Goal: Task Accomplishment & Management: Complete application form

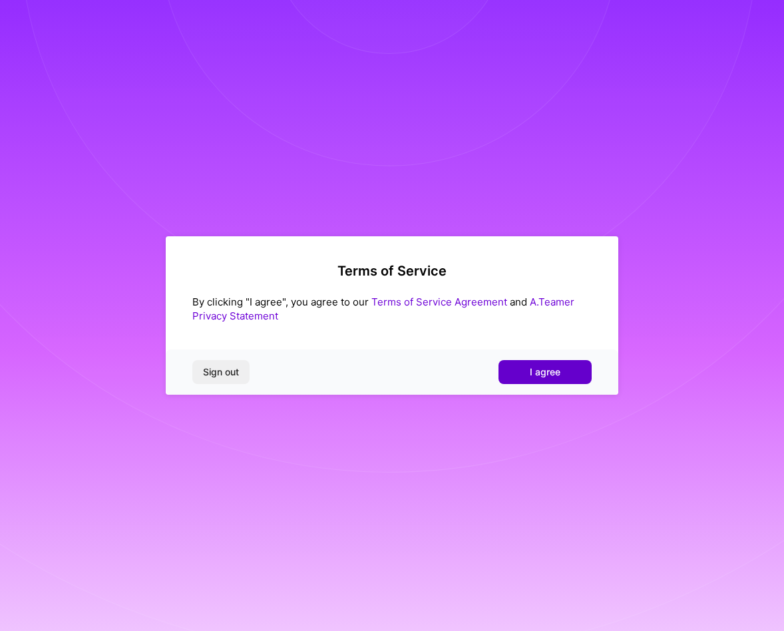
click at [546, 372] on span "I agree" at bounding box center [545, 371] width 31 height 13
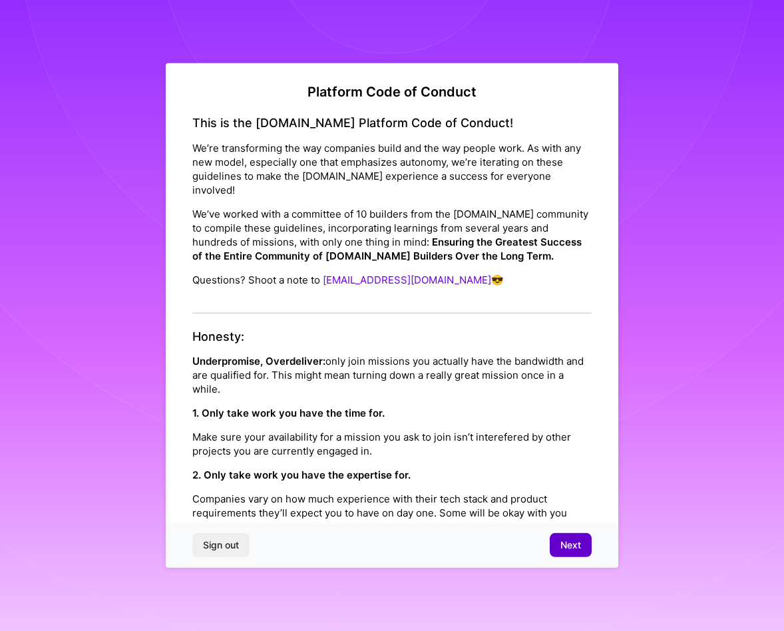
click at [575, 543] on span "Next" at bounding box center [570, 544] width 21 height 13
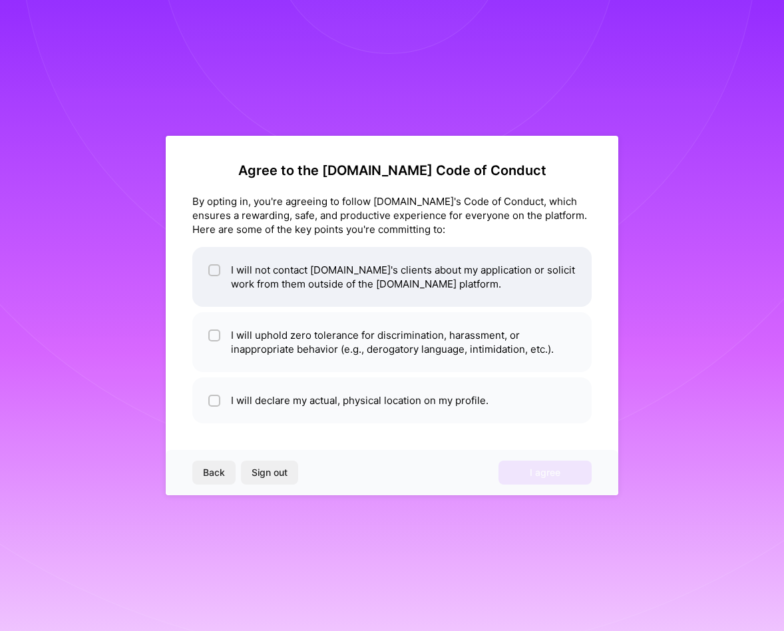
click at [405, 285] on li "I will not contact [DOMAIN_NAME]'s clients about my application or solicit work…" at bounding box center [391, 277] width 399 height 60
checkbox input "true"
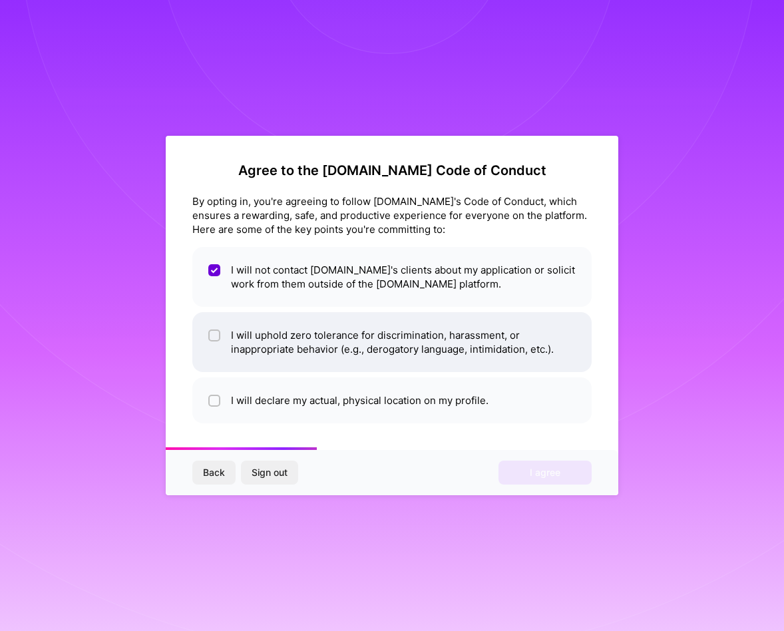
click at [381, 340] on li "I will uphold zero tolerance for discrimination, harassment, or inappropriate b…" at bounding box center [391, 342] width 399 height 60
checkbox input "true"
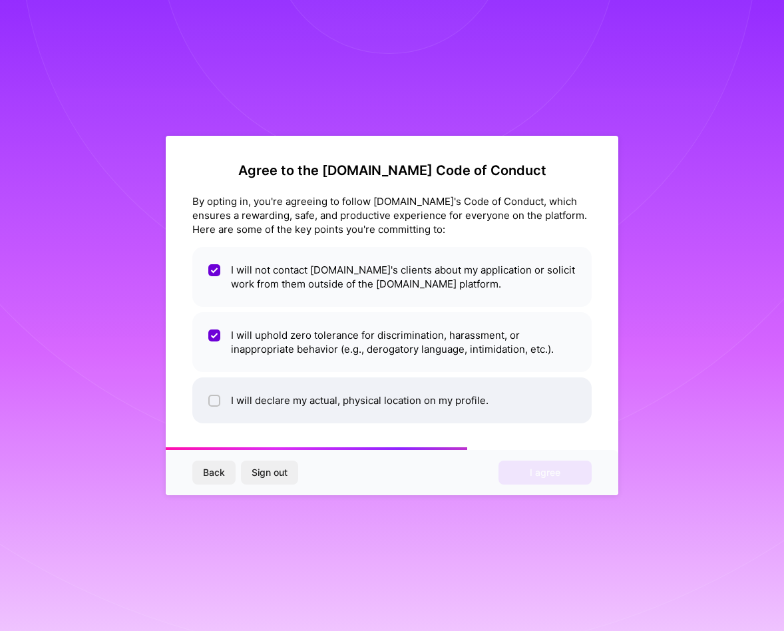
click at [383, 397] on li "I will declare my actual, physical location on my profile." at bounding box center [391, 400] width 399 height 46
checkbox input "true"
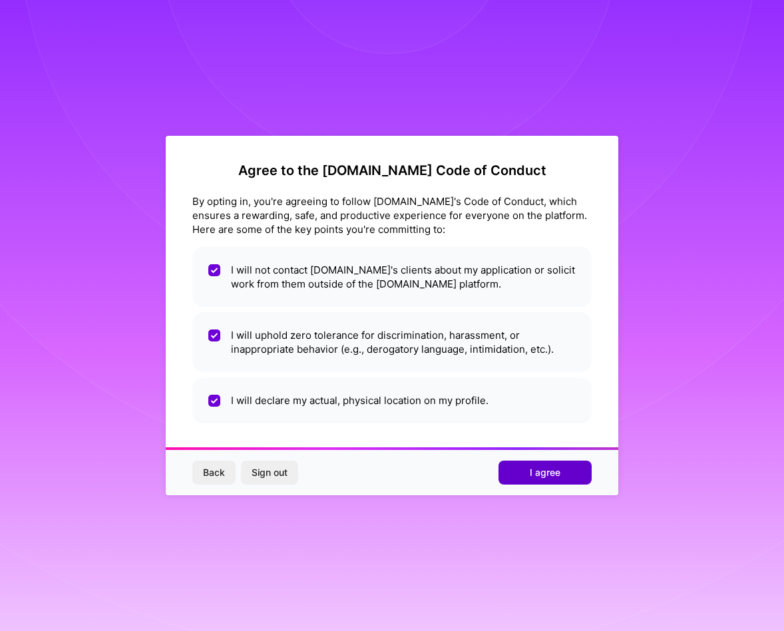
click at [537, 470] on span "I agree" at bounding box center [545, 472] width 31 height 13
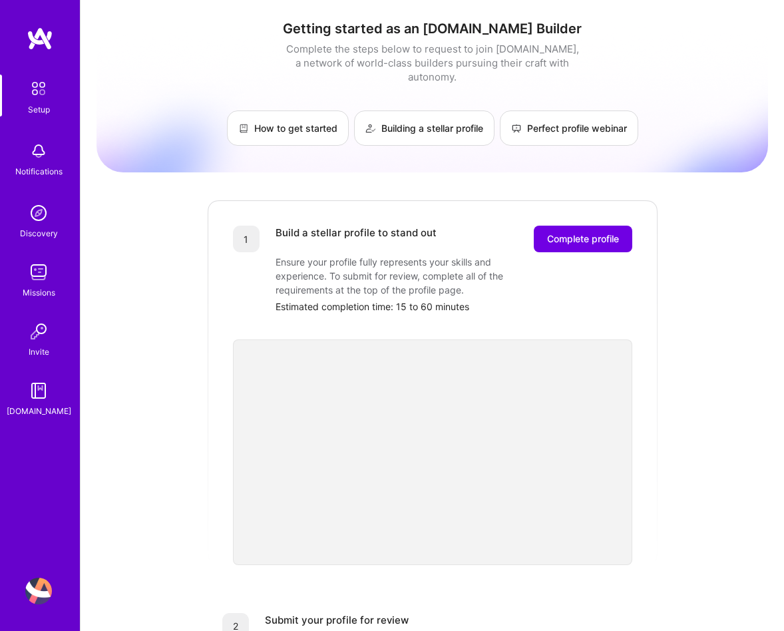
click at [37, 591] on img at bounding box center [38, 590] width 27 height 27
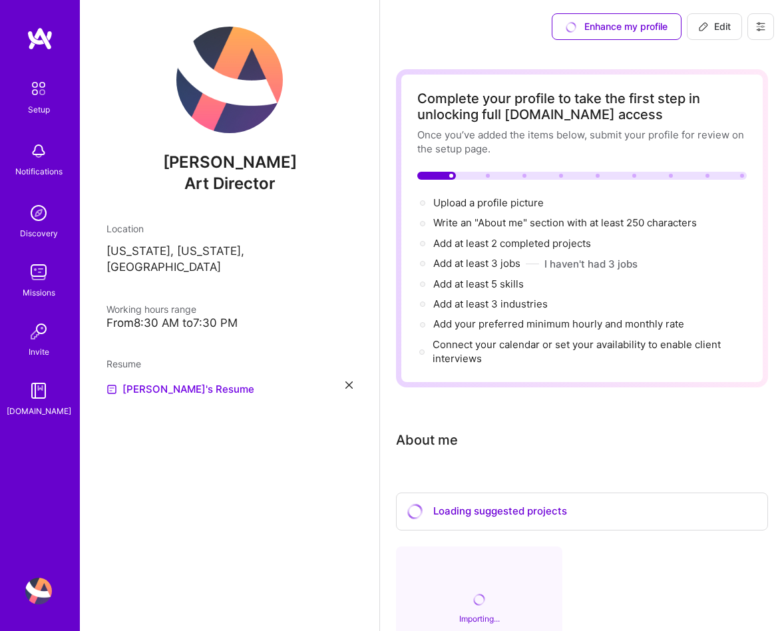
click at [723, 33] on button "Edit" at bounding box center [714, 26] width 55 height 27
select select "US"
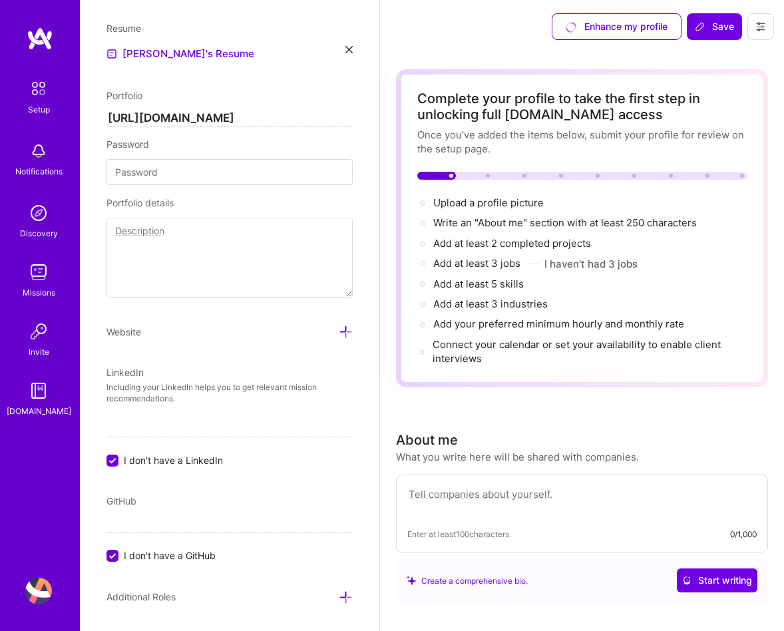
scroll to position [577, 0]
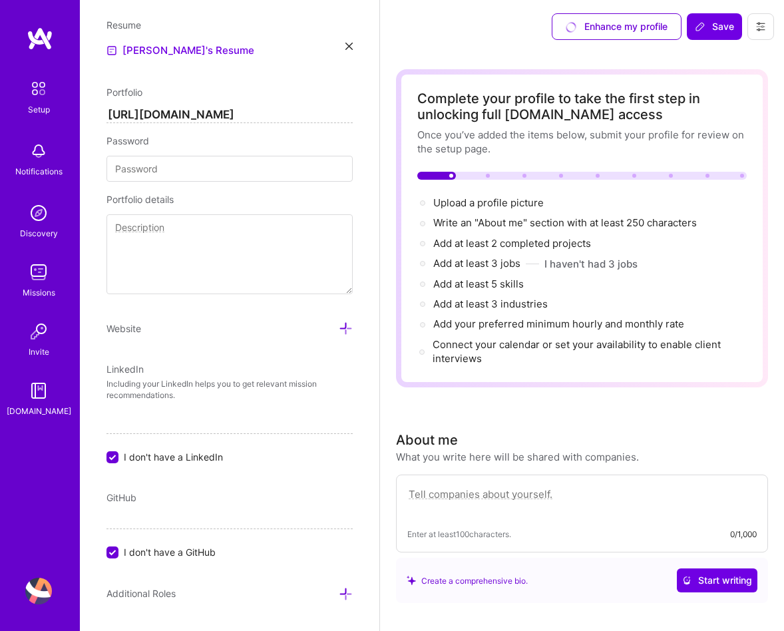
click at [114, 457] on input "I don't have a LinkedIn" at bounding box center [114, 458] width 12 height 12
checkbox input "false"
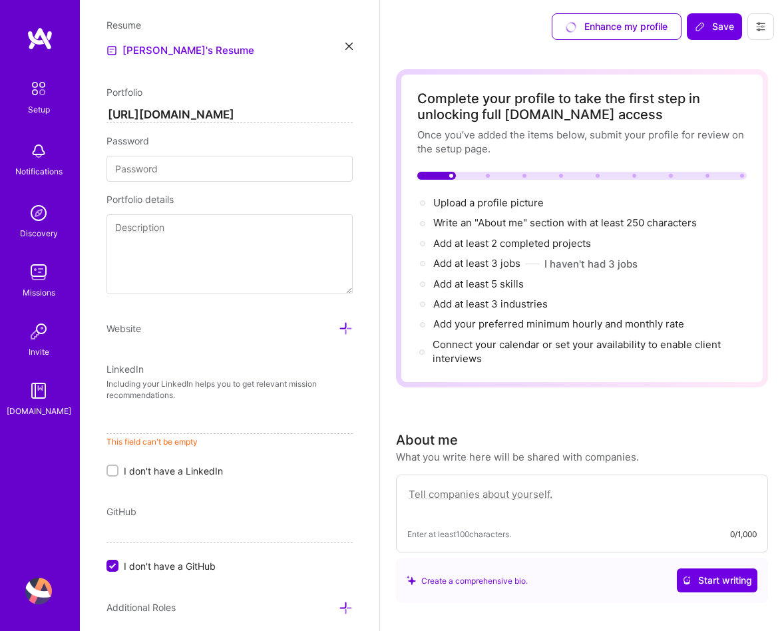
click at [182, 428] on input at bounding box center [229, 422] width 246 height 21
paste input "[URL][DOMAIN_NAME]"
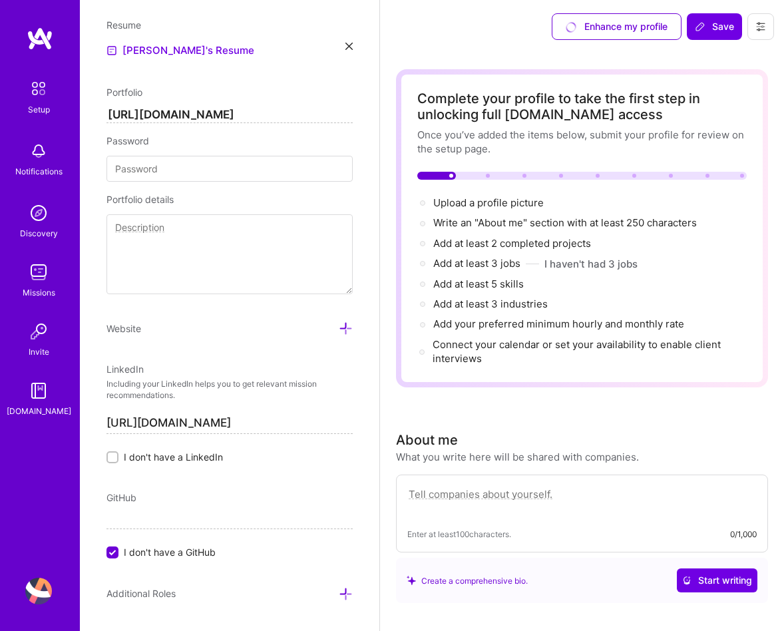
type input "[URL][DOMAIN_NAME]"
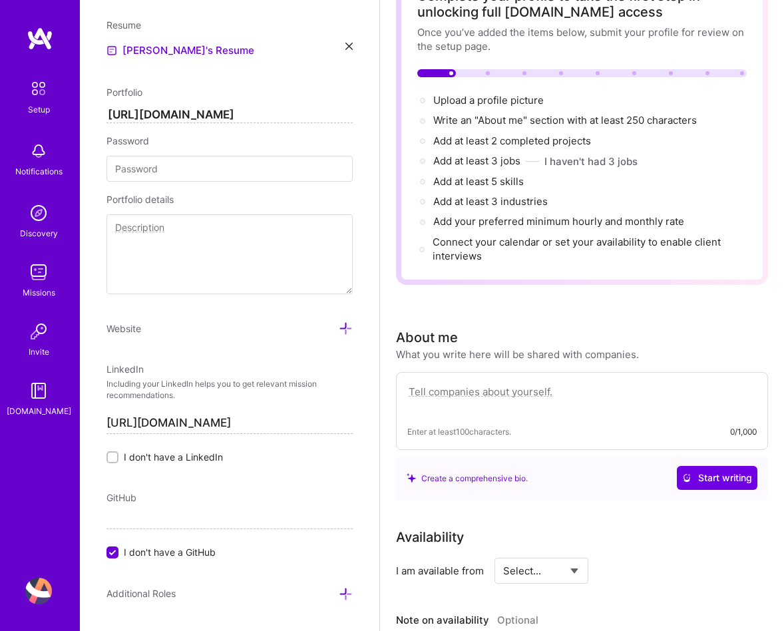
scroll to position [714, 0]
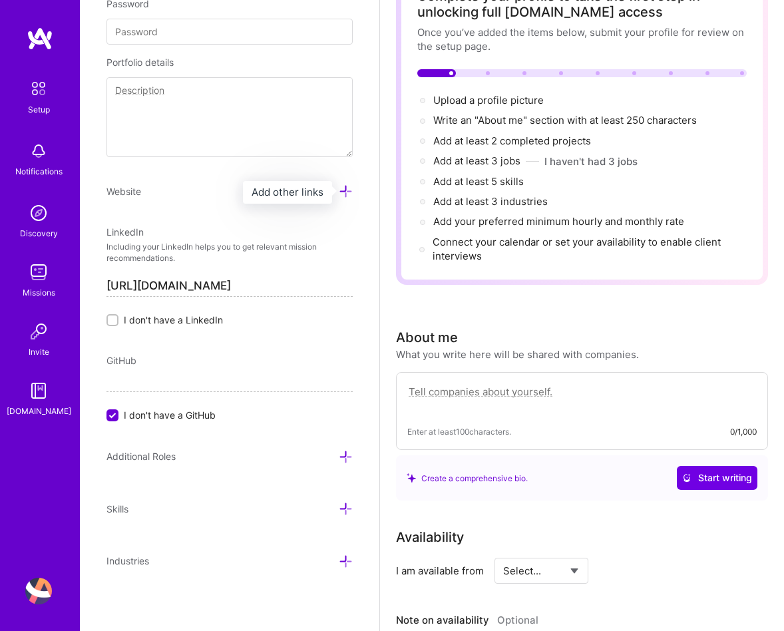
click at [342, 189] on icon at bounding box center [346, 191] width 14 height 14
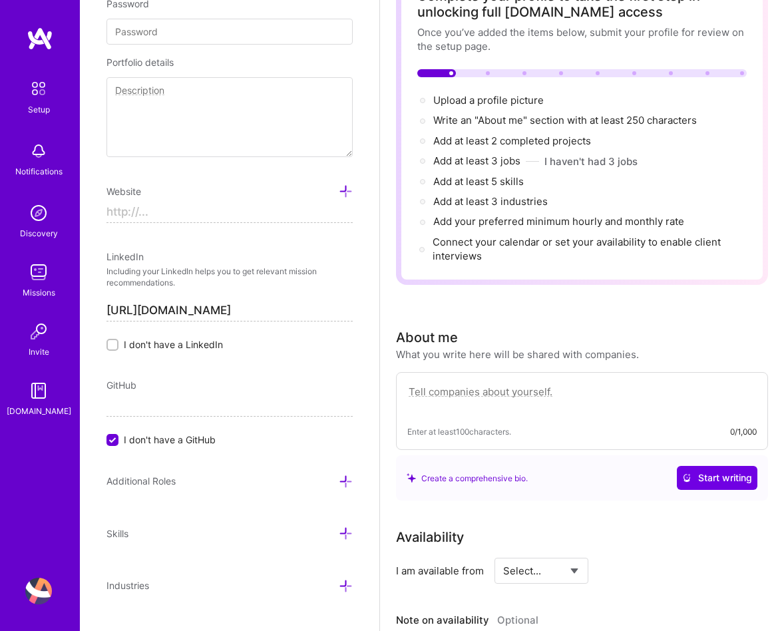
click at [234, 214] on input at bounding box center [229, 212] width 246 height 21
paste input "[URL][DOMAIN_NAME]"
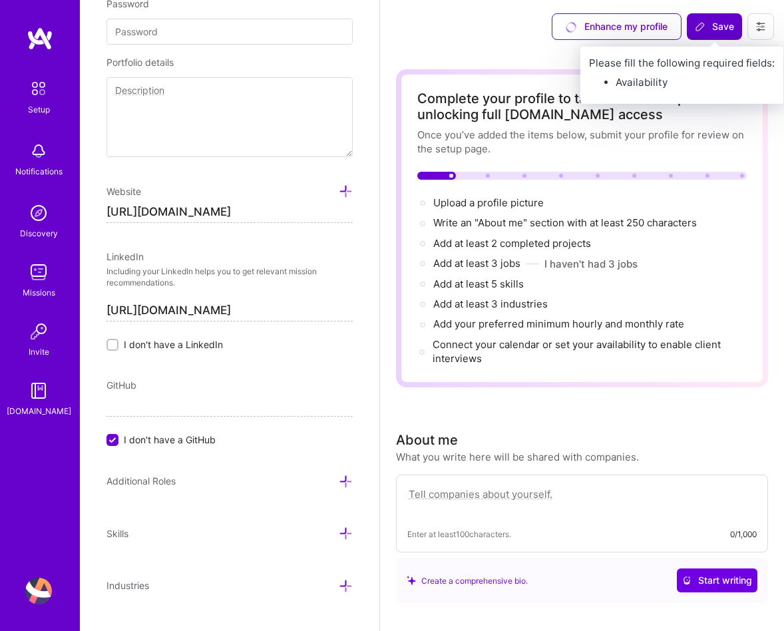
type input "[URL][DOMAIN_NAME]"
click at [714, 31] on span "Save" at bounding box center [713, 26] width 39 height 13
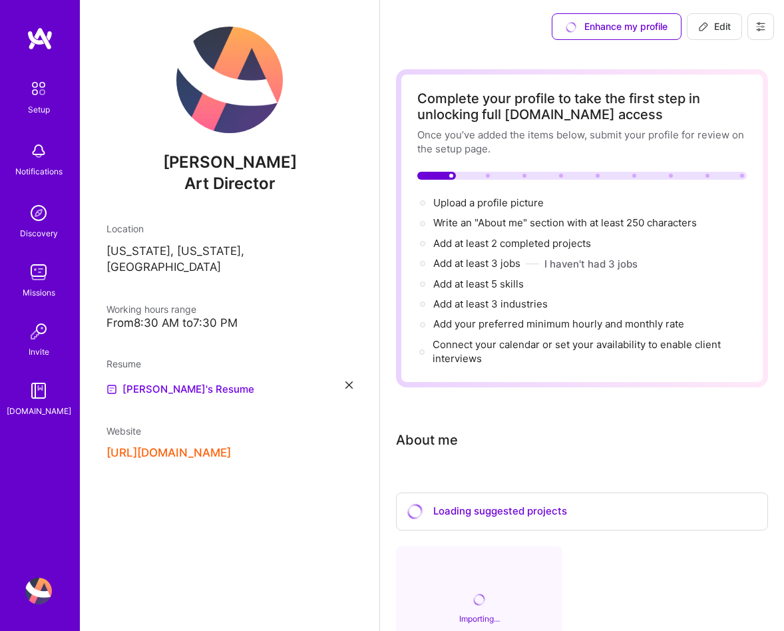
click at [708, 28] on span "Edit" at bounding box center [714, 26] width 33 height 13
select select "US"
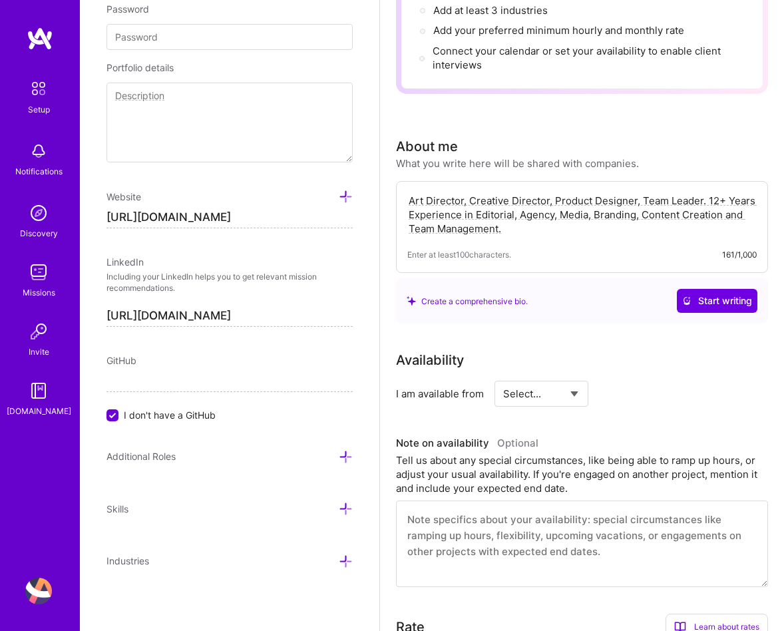
scroll to position [295, 0]
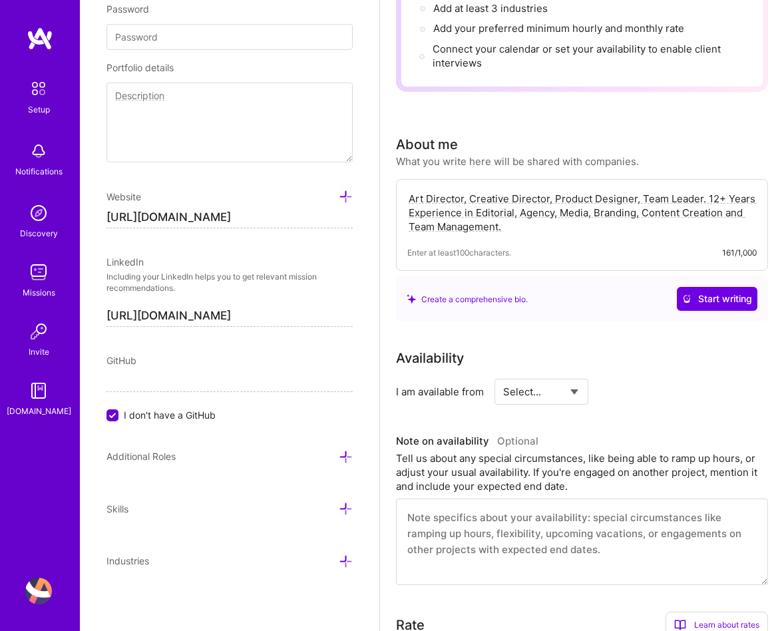
type textarea "Art Director, Creative Director, Product Designer, Team Leader. 12+ Years Exper…"
click at [535, 400] on select "Select... Right Now Future Date Not Available" at bounding box center [541, 392] width 77 height 34
select select "Right Now"
click at [503, 375] on select "Select... Right Now Future Date Not Available" at bounding box center [541, 392] width 77 height 34
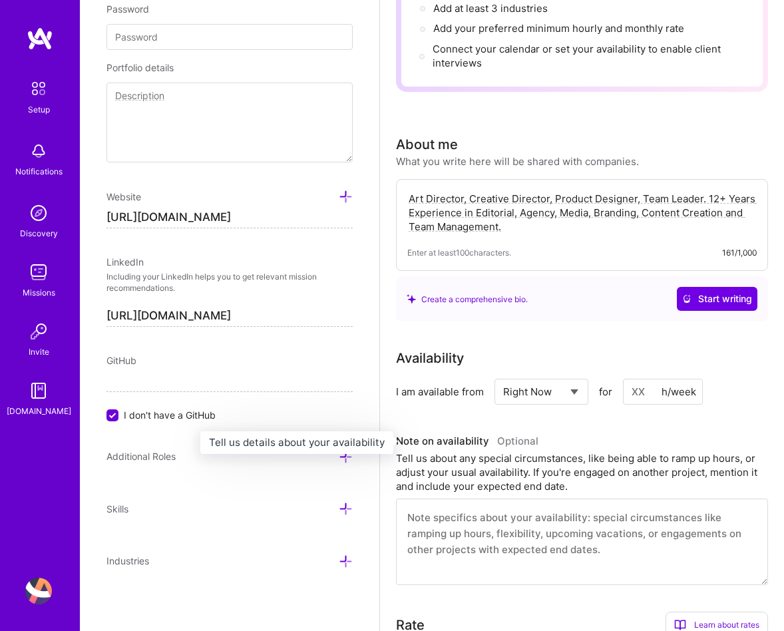
click at [662, 434] on h3 "Note on availability Optional" at bounding box center [582, 441] width 372 height 20
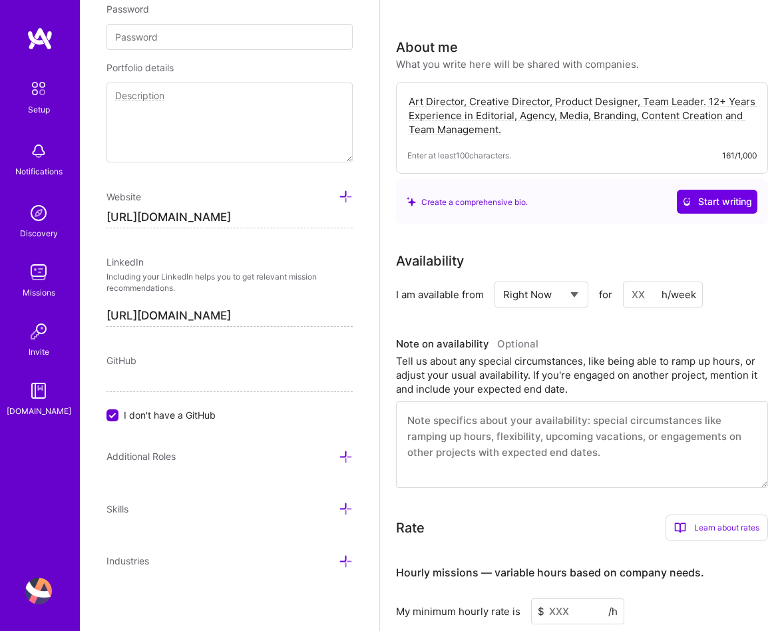
scroll to position [414, 0]
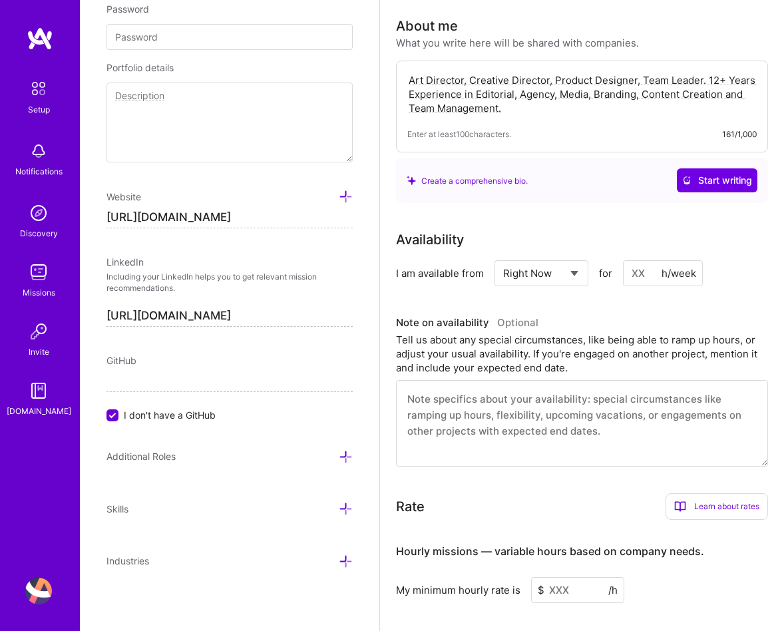
click at [640, 277] on input at bounding box center [663, 273] width 80 height 26
type input "30"
click at [653, 307] on div "Availability I am available from Select... Right Now Future Date Not Available …" at bounding box center [582, 348] width 372 height 237
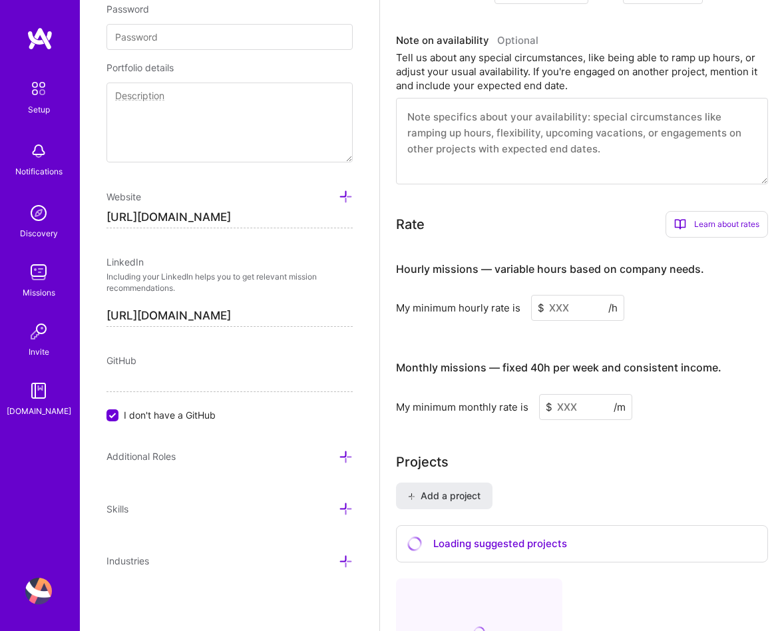
scroll to position [697, 0]
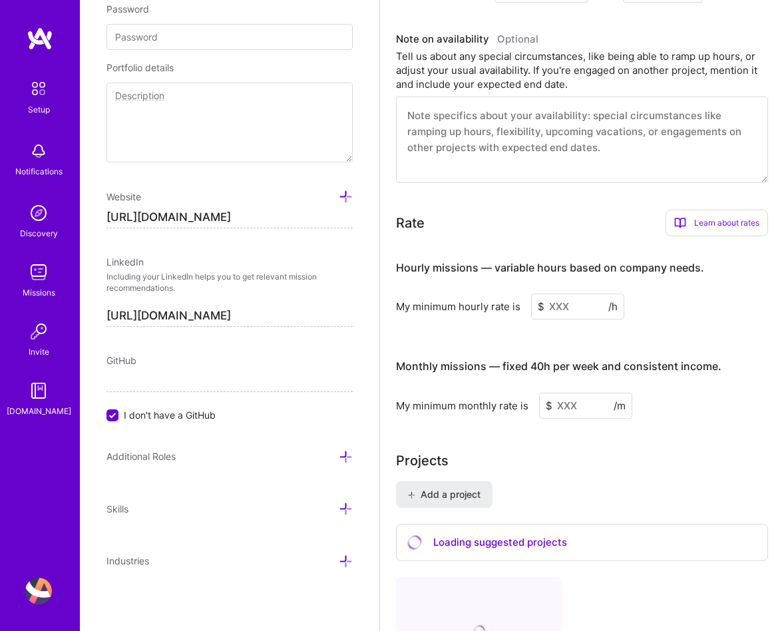
click at [551, 304] on input at bounding box center [577, 306] width 93 height 26
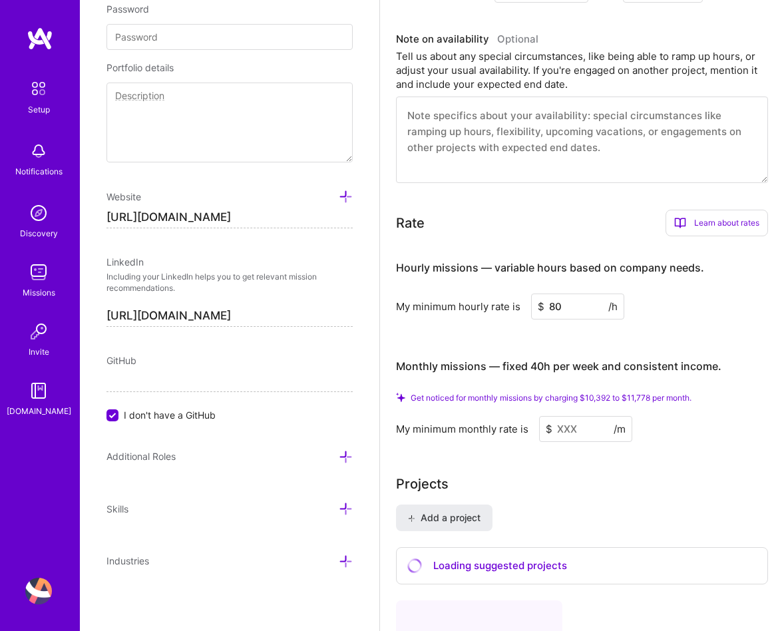
type input "80"
click at [581, 428] on input at bounding box center [585, 429] width 93 height 26
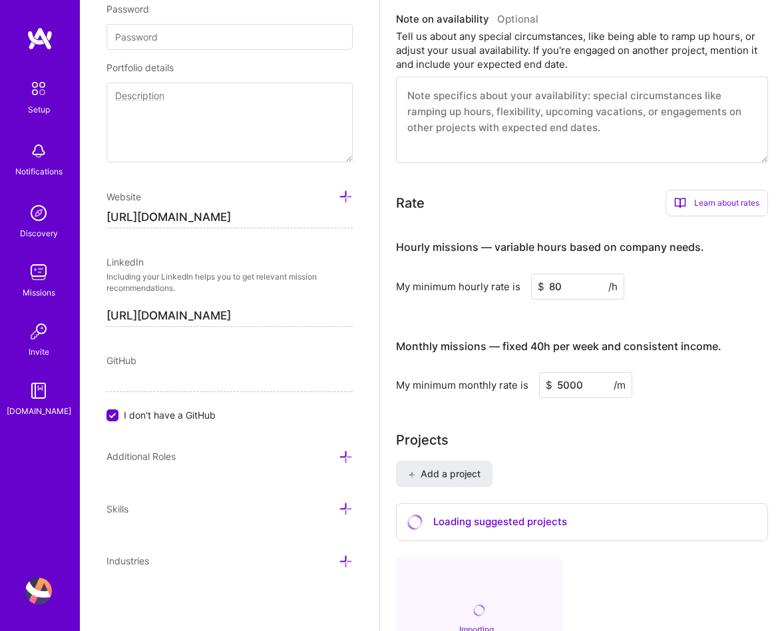
type input "5000"
click at [628, 475] on div "Add a project Loading suggested projects Importing... ‌ ‌ ‌ ‌ ‌" at bounding box center [582, 612] width 372 height 305
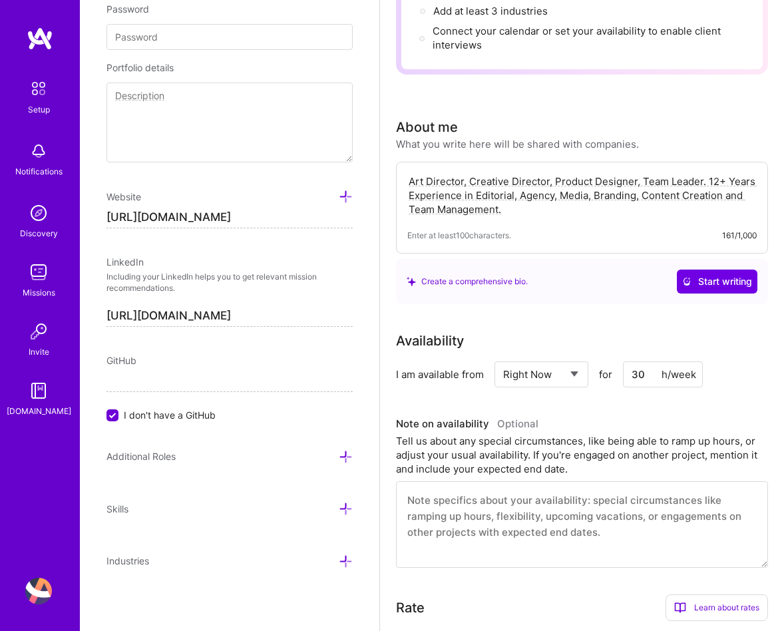
scroll to position [0, 0]
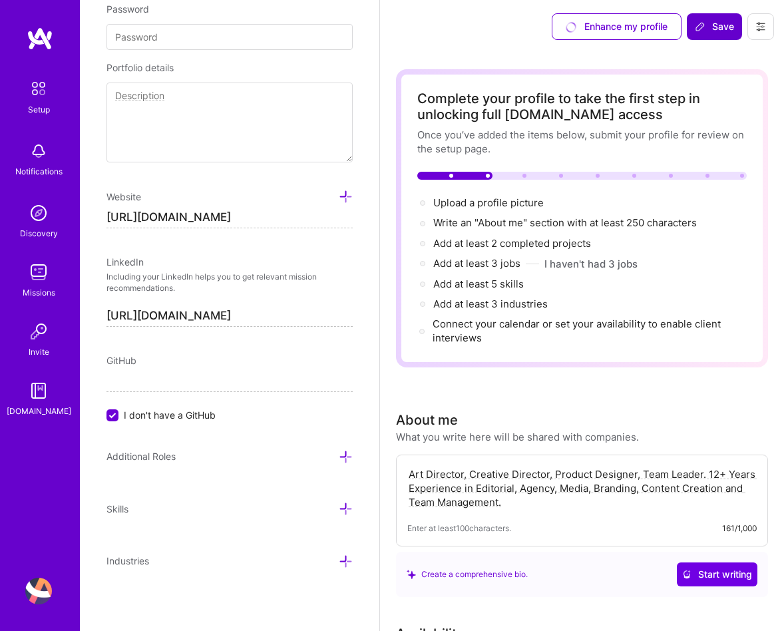
click at [710, 20] on span "Save" at bounding box center [713, 26] width 39 height 13
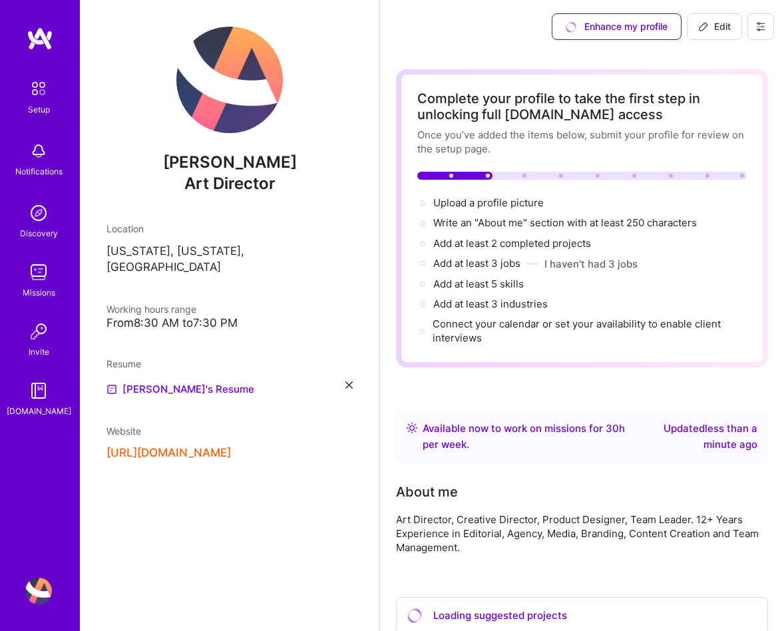
click at [231, 446] on button "[URL][DOMAIN_NAME]" at bounding box center [168, 453] width 124 height 14
click at [496, 201] on span "Upload a profile picture →" at bounding box center [494, 202] width 122 height 13
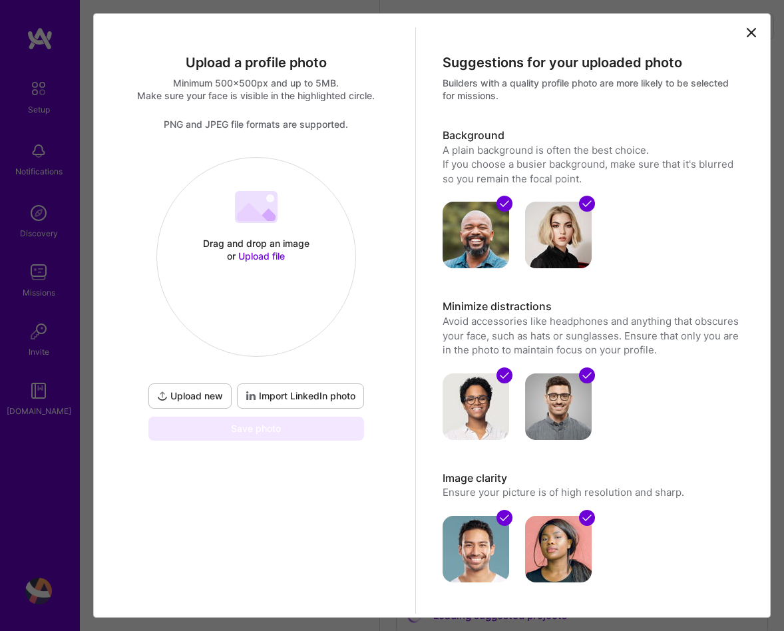
click at [259, 255] on span "Upload file" at bounding box center [261, 255] width 47 height 11
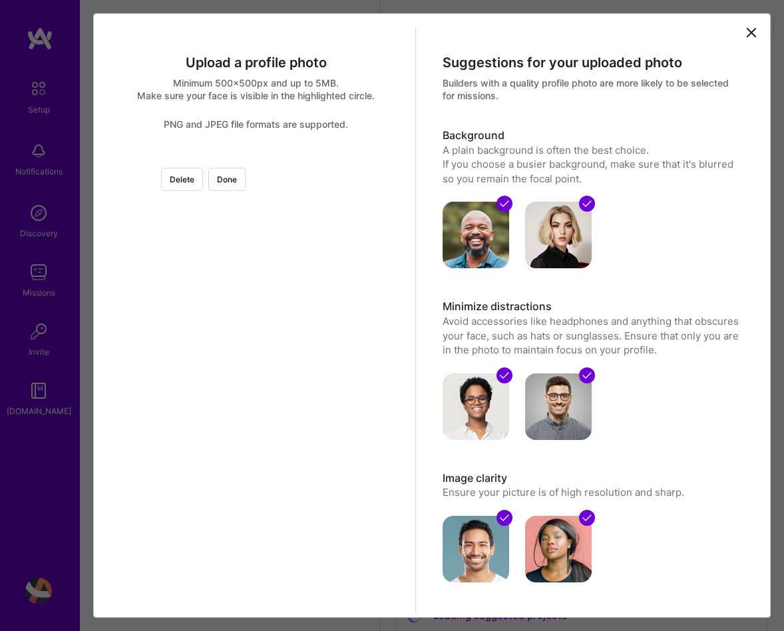
click at [302, 276] on div at bounding box center [397, 298] width 283 height 283
click at [292, 379] on div at bounding box center [397, 326] width 283 height 283
click at [295, 314] on div at bounding box center [397, 327] width 283 height 283
click at [256, 157] on div at bounding box center [256, 157] width 0 height 0
click at [282, 319] on div at bounding box center [404, 336] width 260 height 260
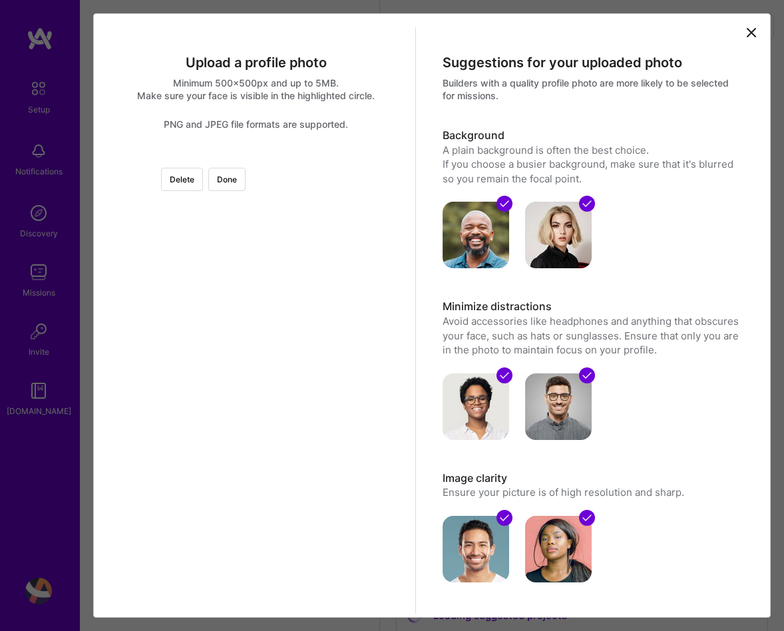
click at [526, 214] on div at bounding box center [526, 214] width 0 height 0
click at [286, 339] on div at bounding box center [408, 326] width 245 height 245
click at [245, 182] on button "Done" at bounding box center [226, 179] width 37 height 23
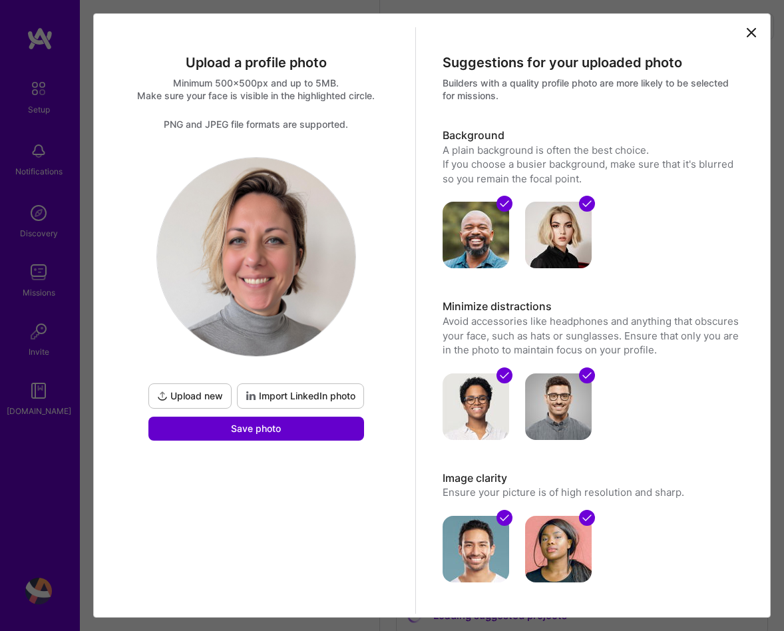
click at [293, 431] on button "Save photo" at bounding box center [256, 428] width 216 height 24
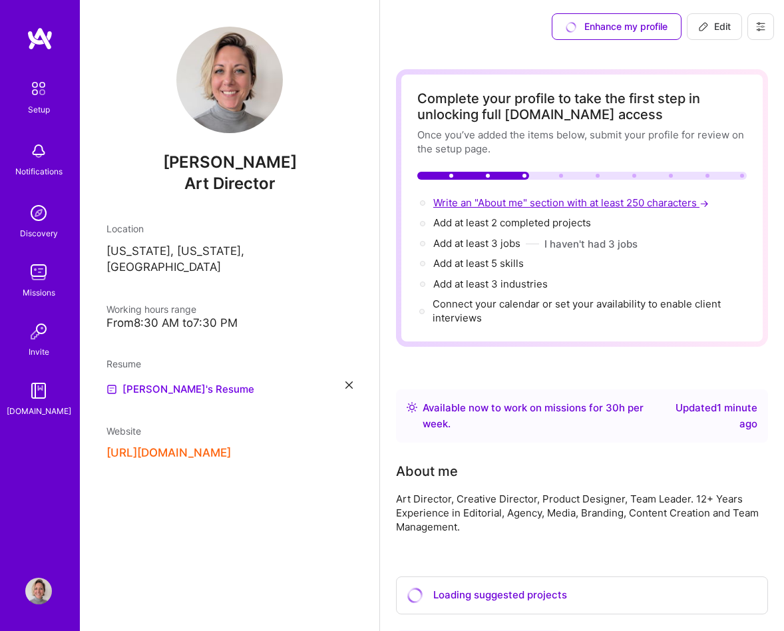
click at [550, 204] on span "Write an "About me" section with at least 250 characters →" at bounding box center [572, 202] width 278 height 13
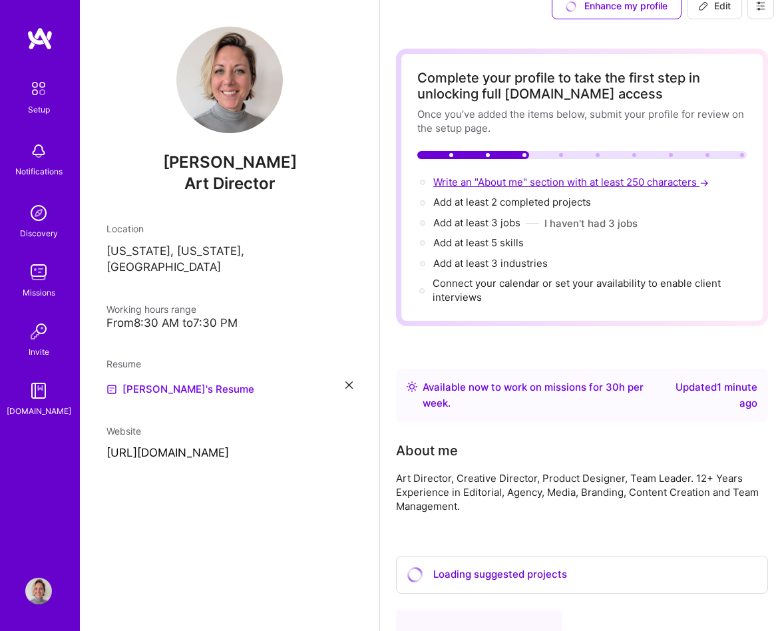
select select "US"
select select "Right Now"
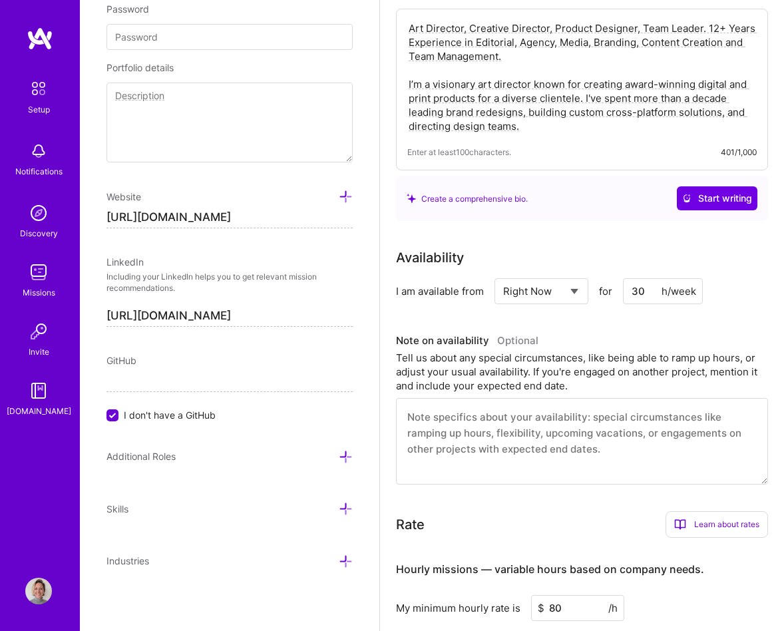
scroll to position [0, 0]
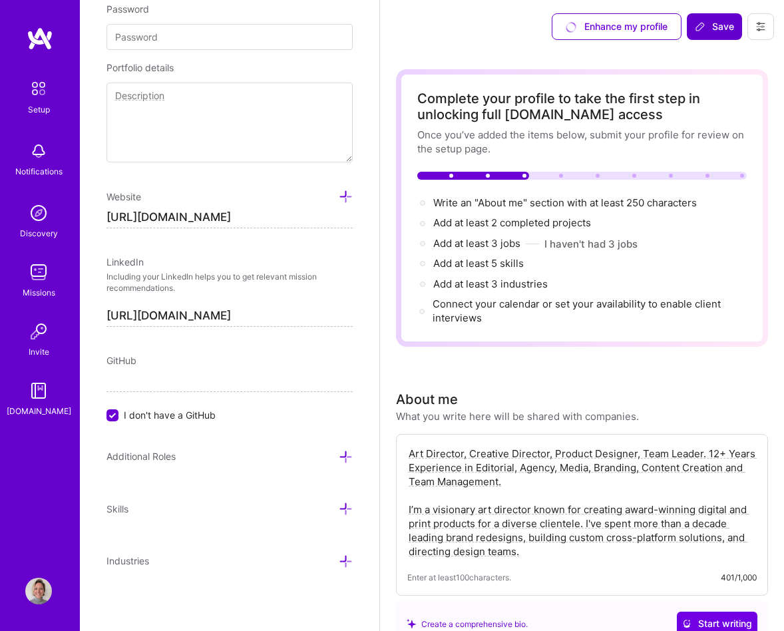
type textarea "Art Director, Creative Director, Product Designer, Team Leader. 12+ Years Exper…"
click at [717, 17] on button "Save" at bounding box center [714, 26] width 55 height 27
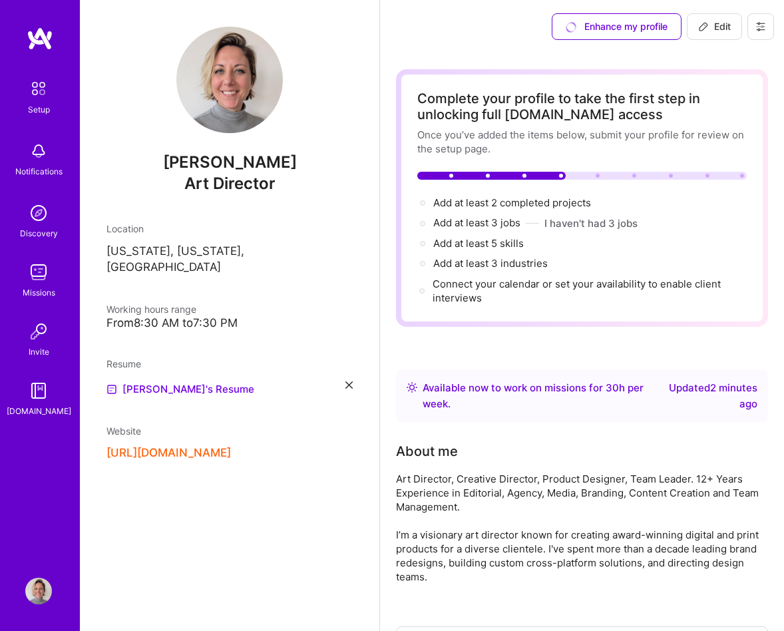
click at [45, 102] on div "Setup" at bounding box center [39, 109] width 22 height 14
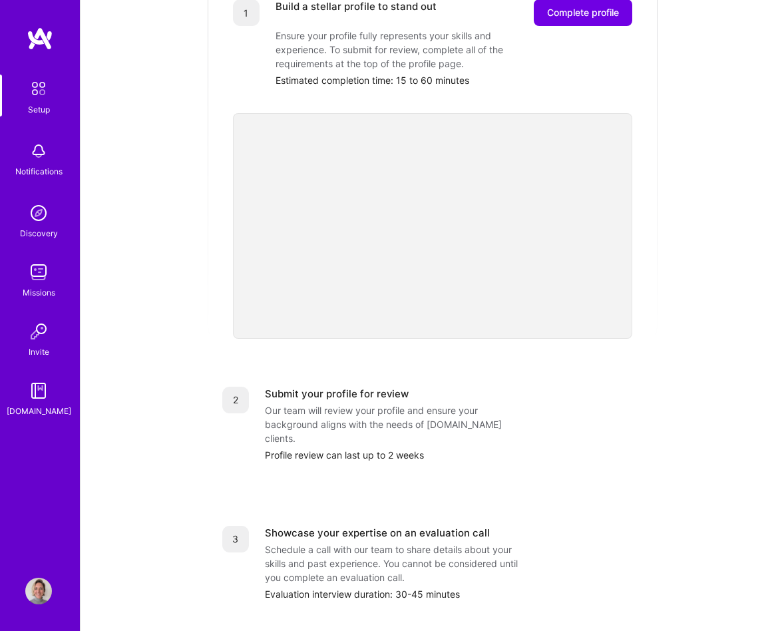
scroll to position [227, 0]
click at [42, 172] on div "Notifications" at bounding box center [38, 171] width 47 height 14
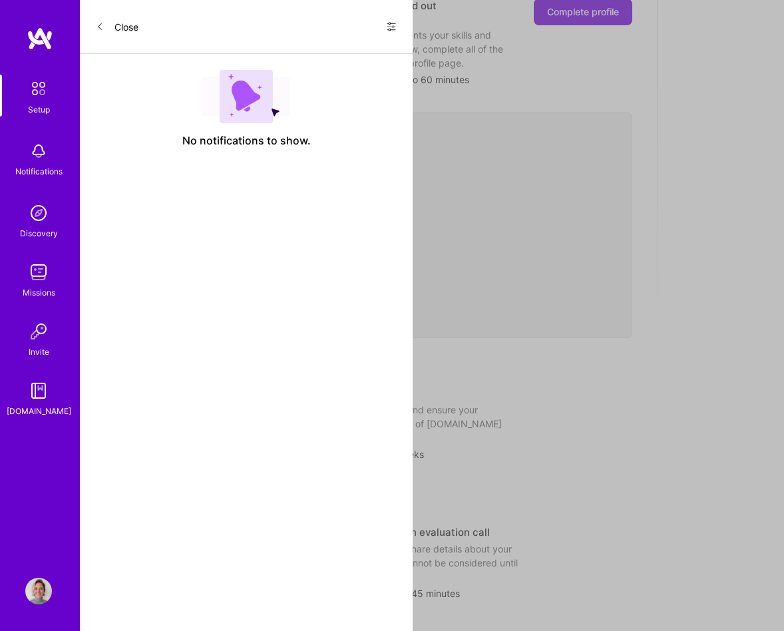
click at [41, 224] on img at bounding box center [38, 213] width 27 height 27
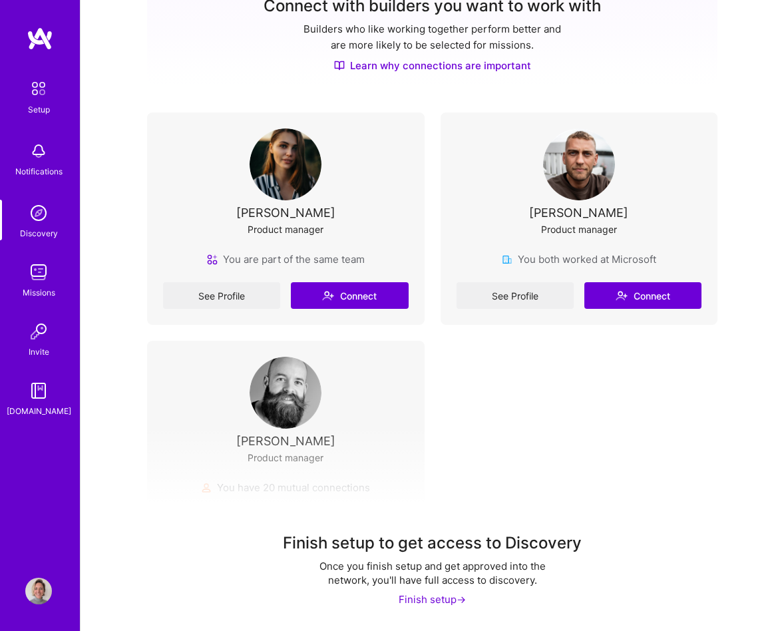
scroll to position [295, 0]
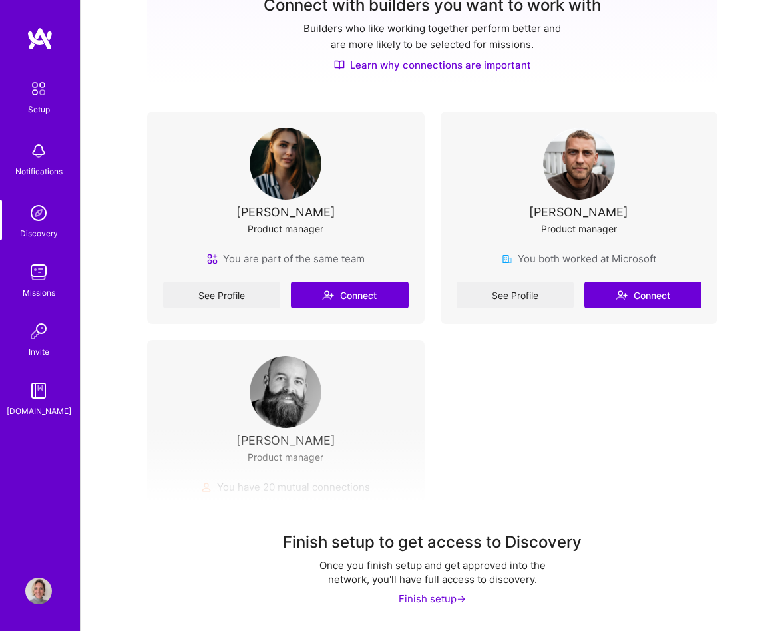
click at [49, 222] on img at bounding box center [38, 213] width 27 height 27
click at [37, 98] on img at bounding box center [39, 89] width 28 height 28
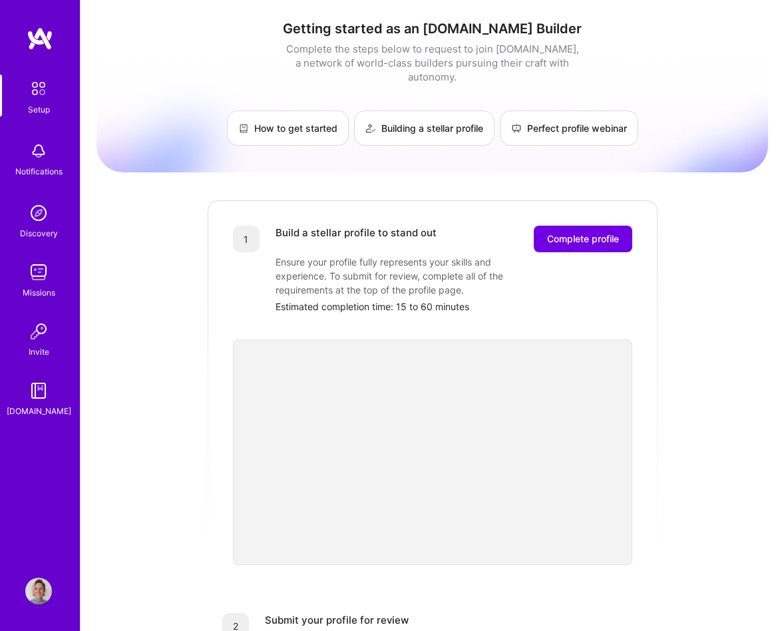
click at [49, 51] on div "Setup Notifications Discovery Missions Invite A.Guide" at bounding box center [40, 293] width 80 height 532
click at [34, 589] on span "Save" at bounding box center [50, 590] width 36 height 13
click at [583, 232] on span "Complete profile" at bounding box center [583, 238] width 72 height 13
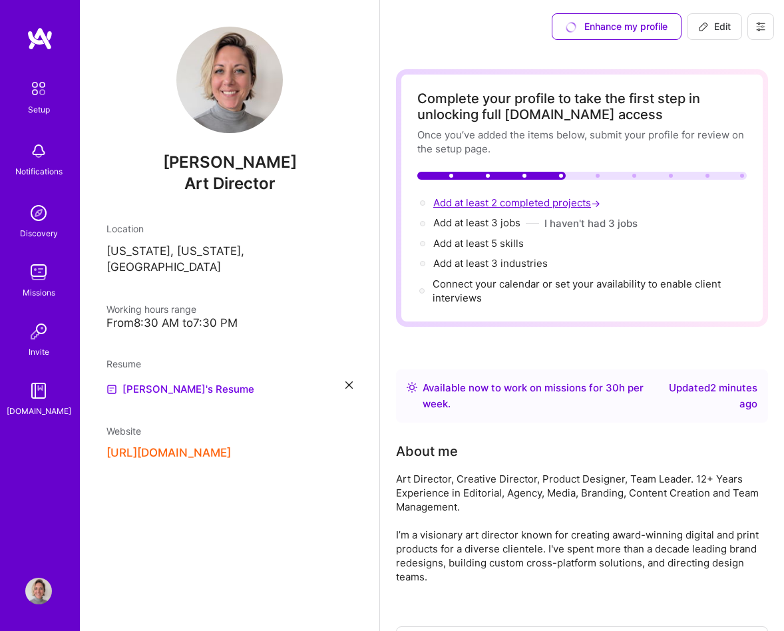
click at [523, 196] on span "Add at least 2 completed projects →" at bounding box center [518, 202] width 170 height 13
select select "US"
select select "Right Now"
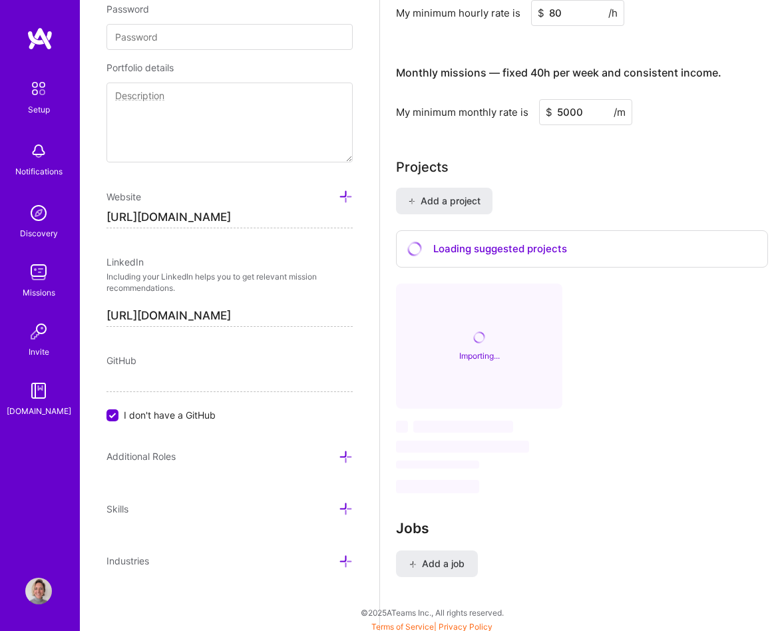
scroll to position [1004, 0]
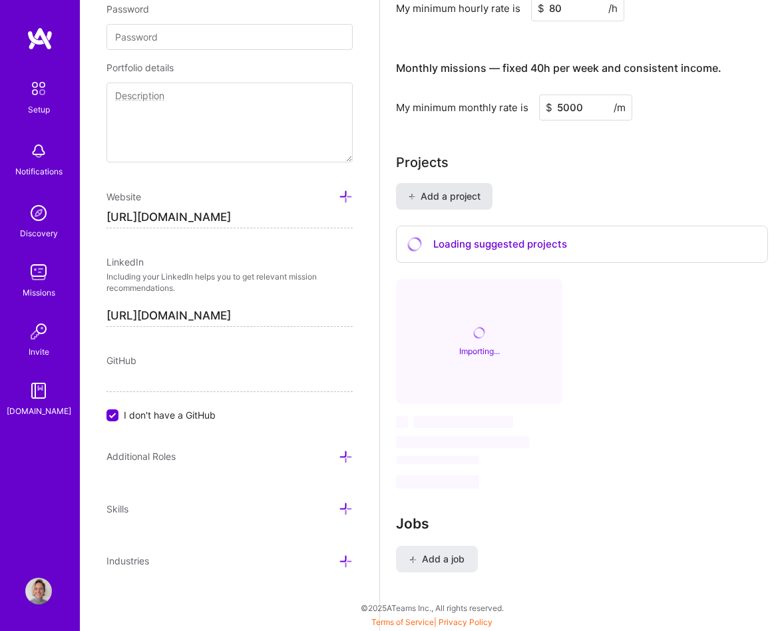
click at [447, 197] on span "Add a project" at bounding box center [444, 196] width 73 height 13
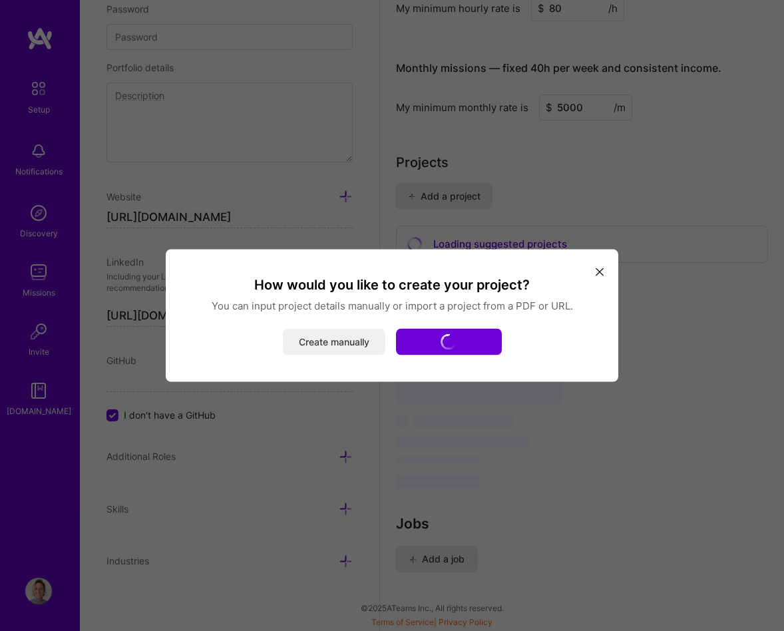
click at [356, 341] on button "Create manually" at bounding box center [334, 342] width 102 height 27
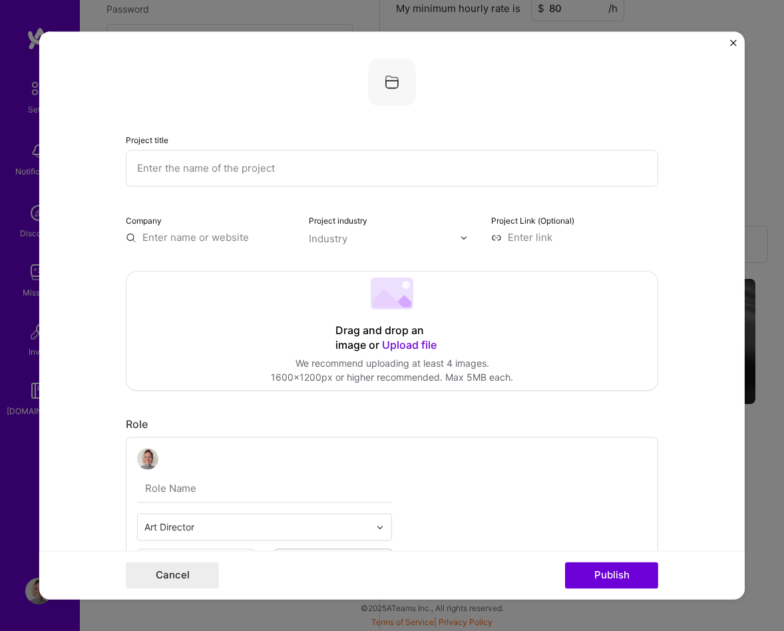
click at [386, 179] on input "text" at bounding box center [392, 168] width 532 height 37
type input "InsideHook Website"
click at [259, 239] on input "text" at bounding box center [209, 237] width 167 height 14
type input "www.insidehook.com"
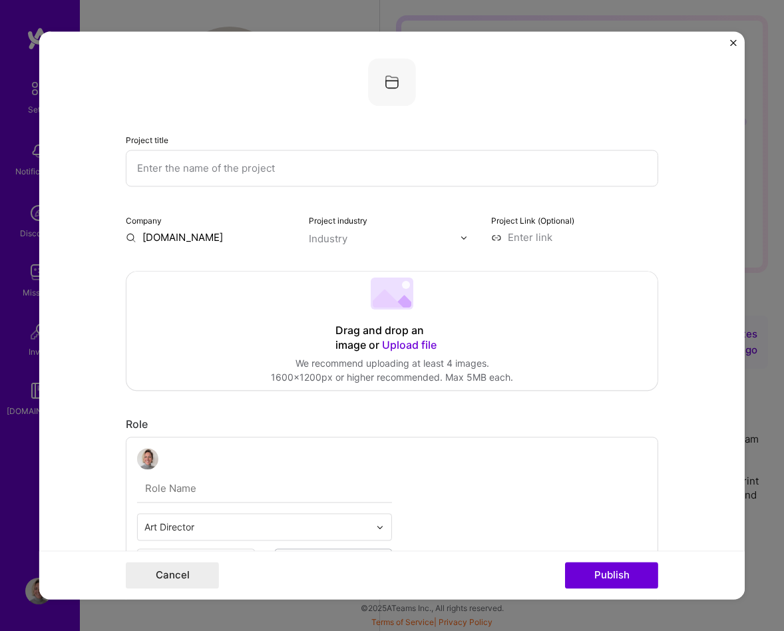
scroll to position [0, 0]
click at [274, 165] on input "text" at bounding box center [392, 168] width 532 height 37
click at [239, 237] on input "www.insidehook.com" at bounding box center [209, 237] width 167 height 14
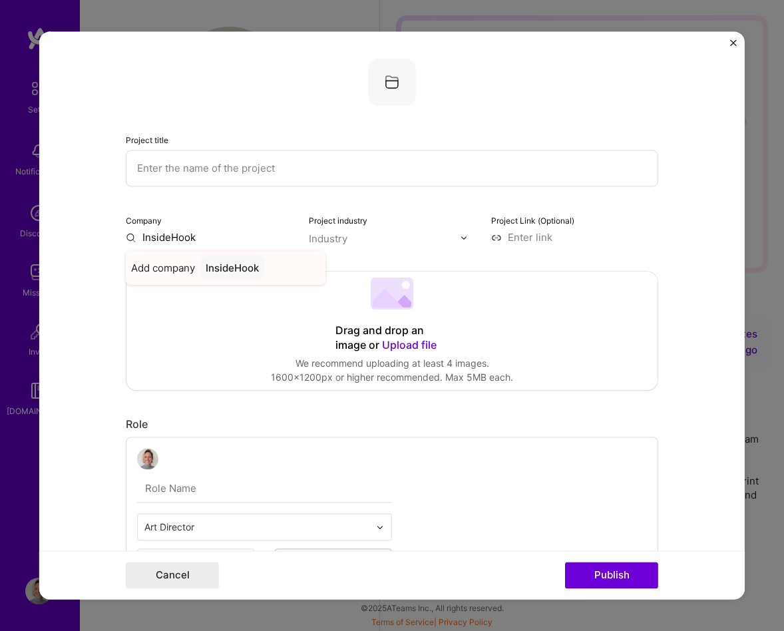
type input "InsideHook"
click at [253, 263] on div "InsideHook" at bounding box center [232, 267] width 64 height 23
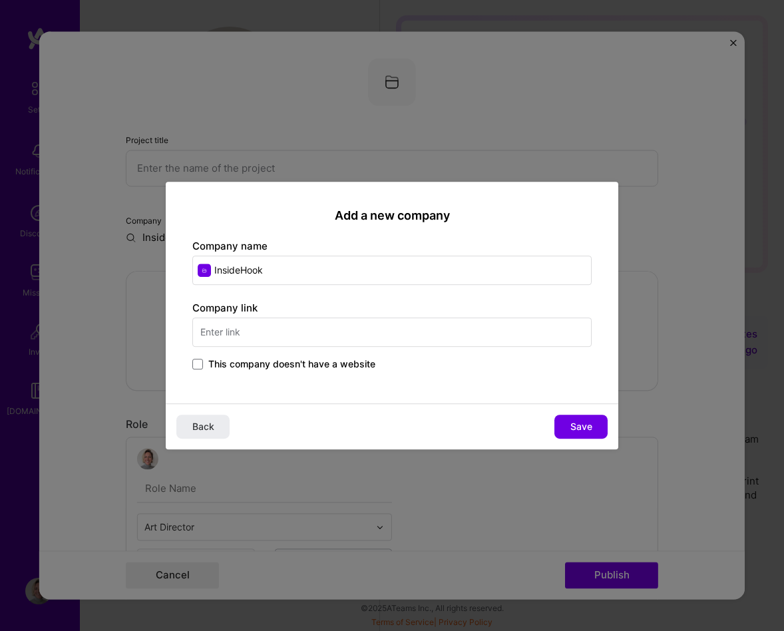
click at [387, 342] on input "text" at bounding box center [391, 331] width 399 height 29
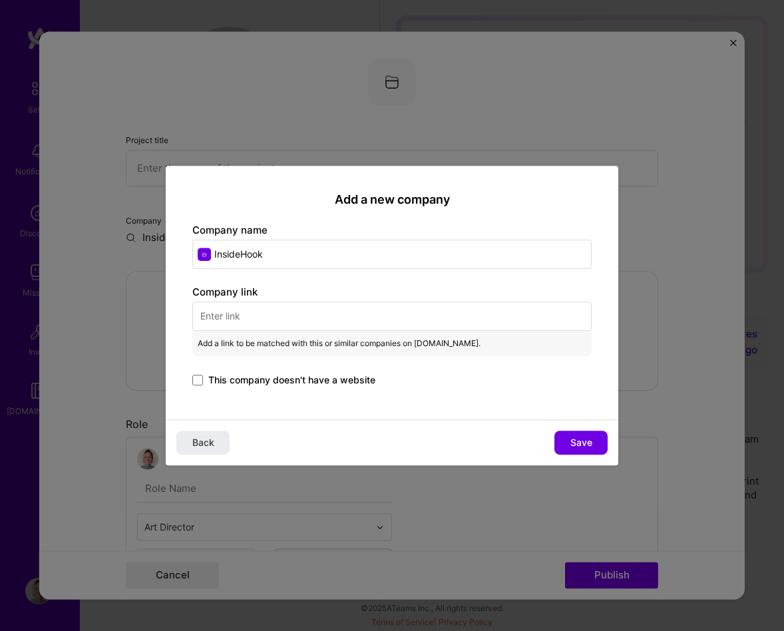
paste input "https://www.insidehook.com/"
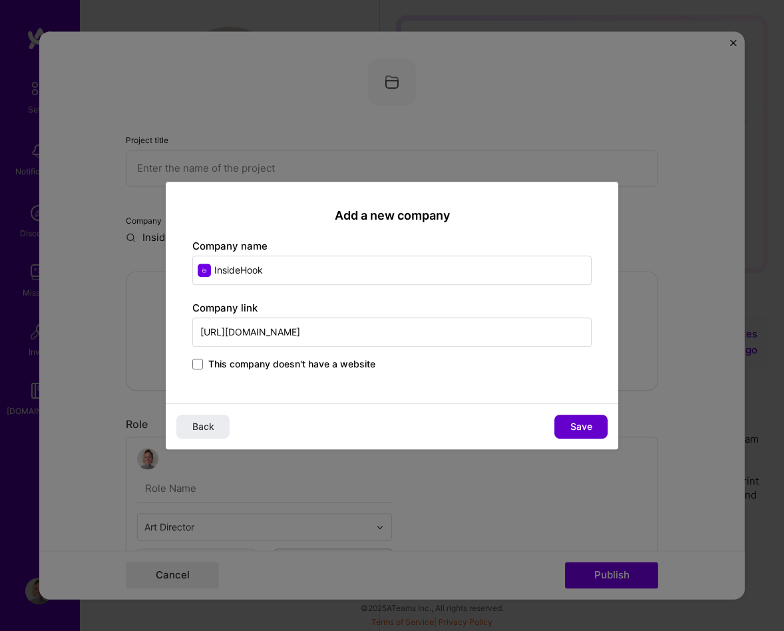
type input "https://www.insidehook.com/"
click at [577, 424] on span "Save" at bounding box center [581, 426] width 22 height 13
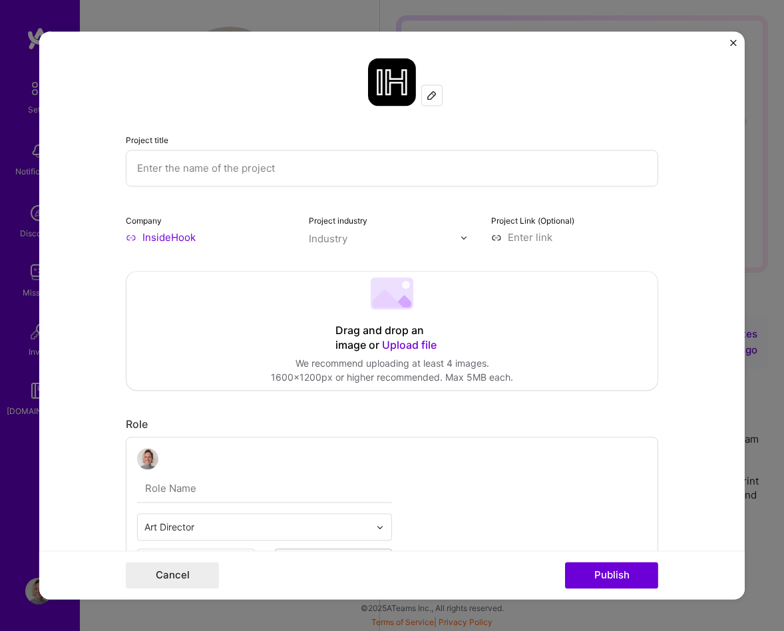
click at [353, 239] on input "text" at bounding box center [385, 238] width 152 height 14
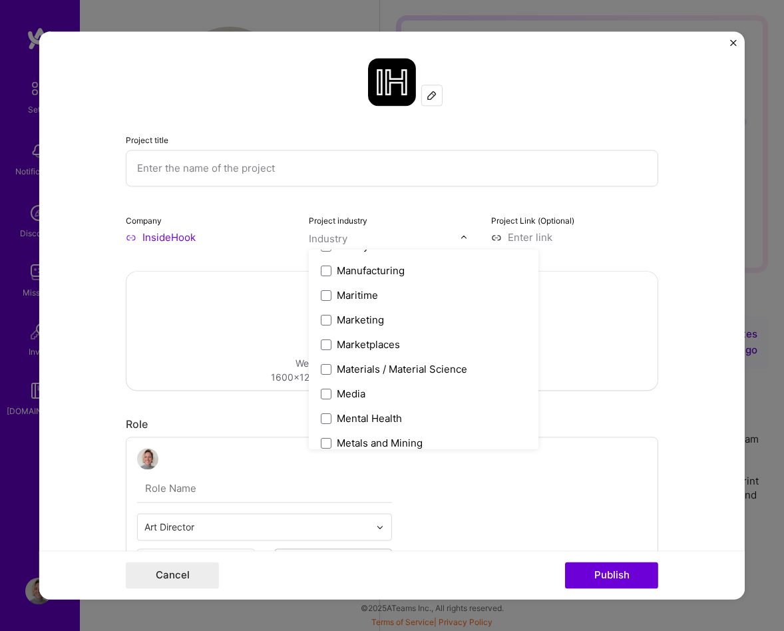
scroll to position [1954, 0]
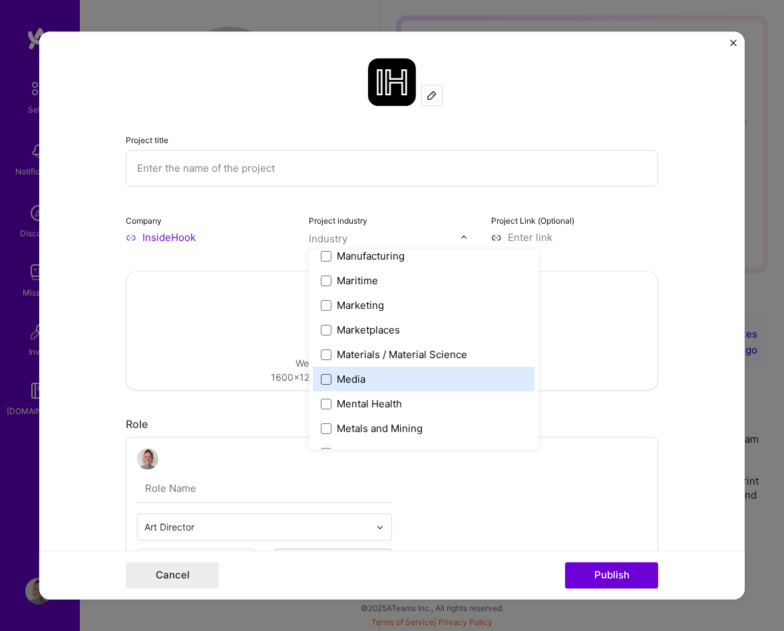
click at [323, 377] on span at bounding box center [326, 379] width 11 height 11
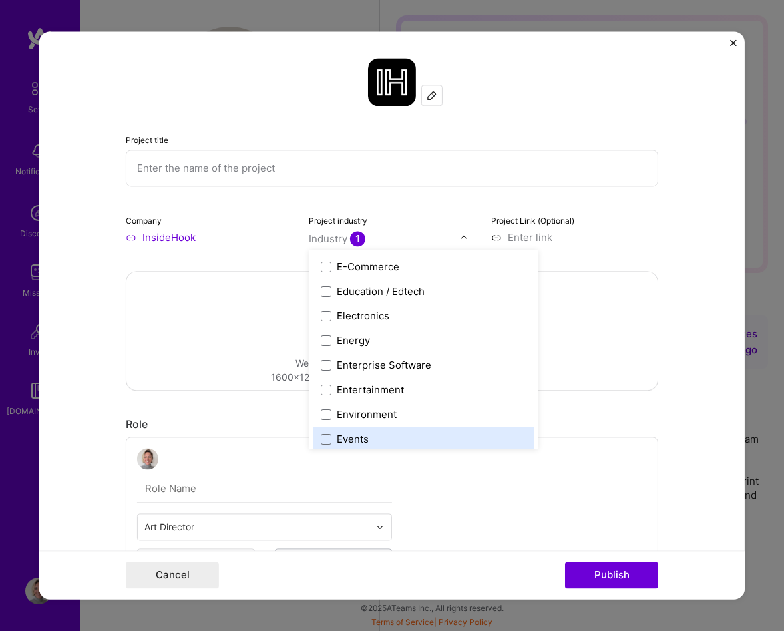
scroll to position [1179, 0]
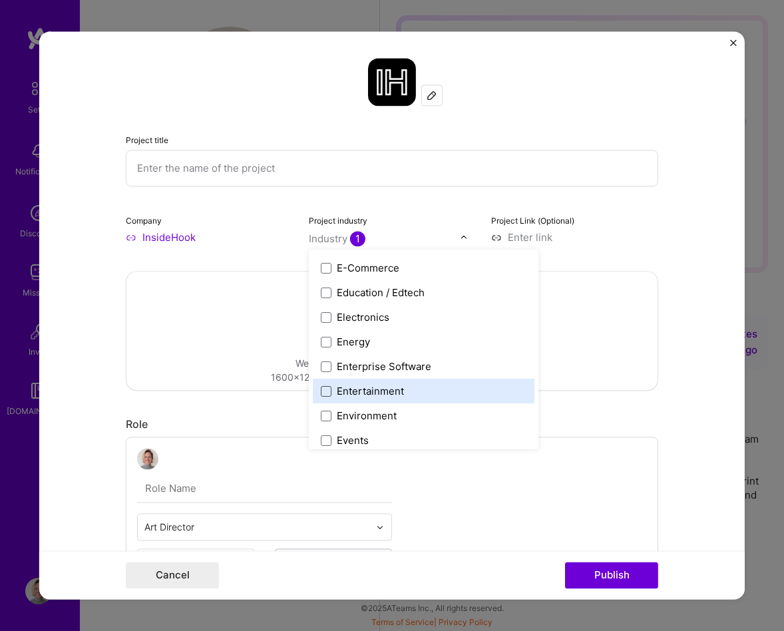
click at [325, 389] on span at bounding box center [326, 391] width 11 height 11
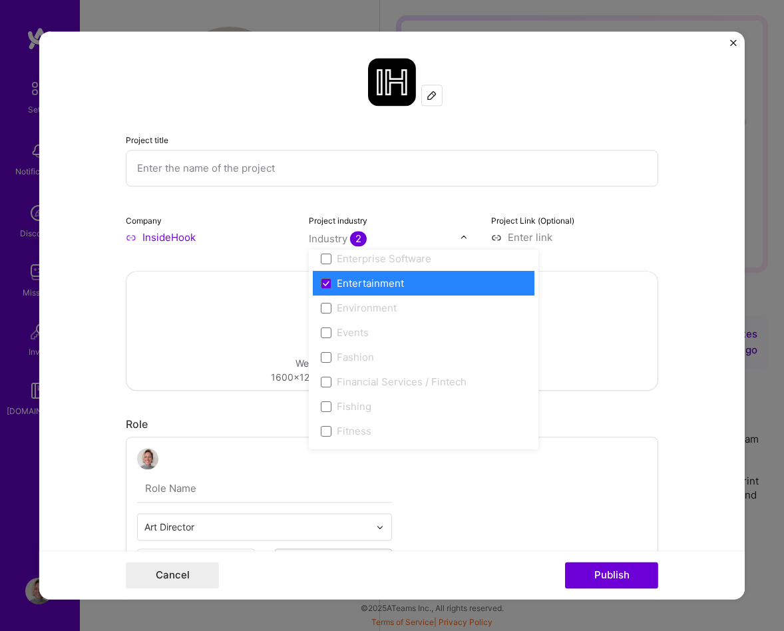
scroll to position [1282, 0]
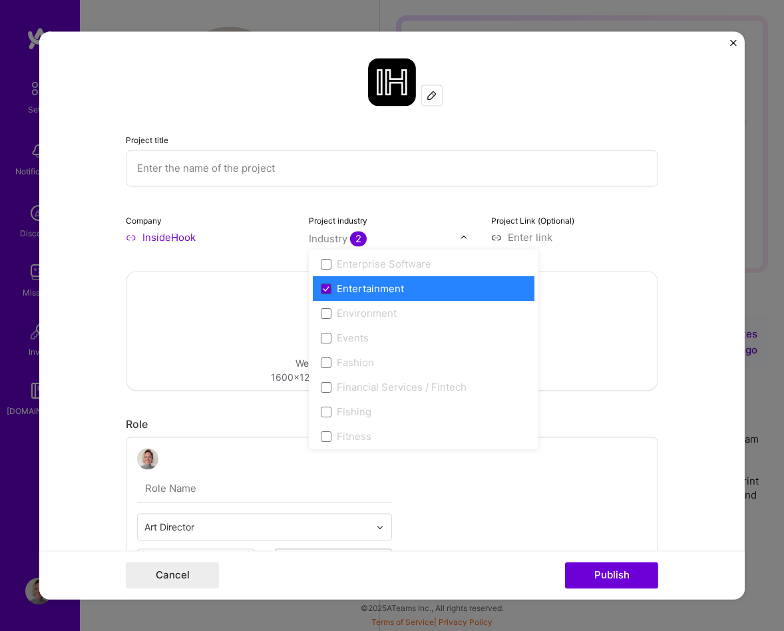
click at [323, 287] on icon at bounding box center [326, 288] width 7 height 5
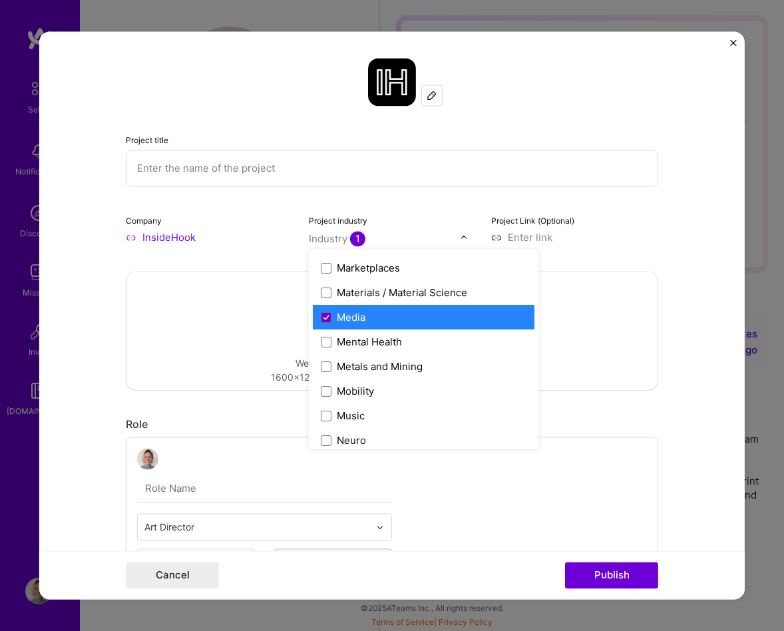
scroll to position [2012, 0]
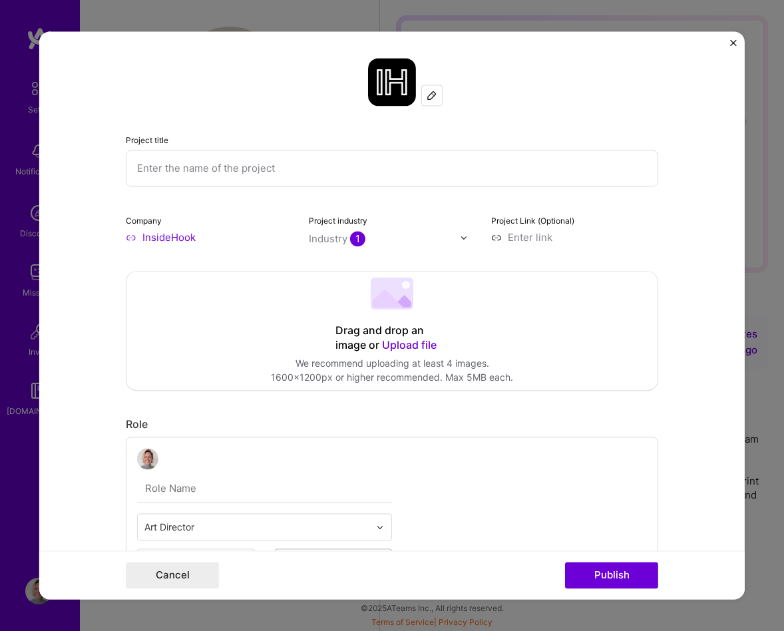
click at [553, 236] on input at bounding box center [574, 237] width 167 height 14
paste input "https://www.insidehook.com/"
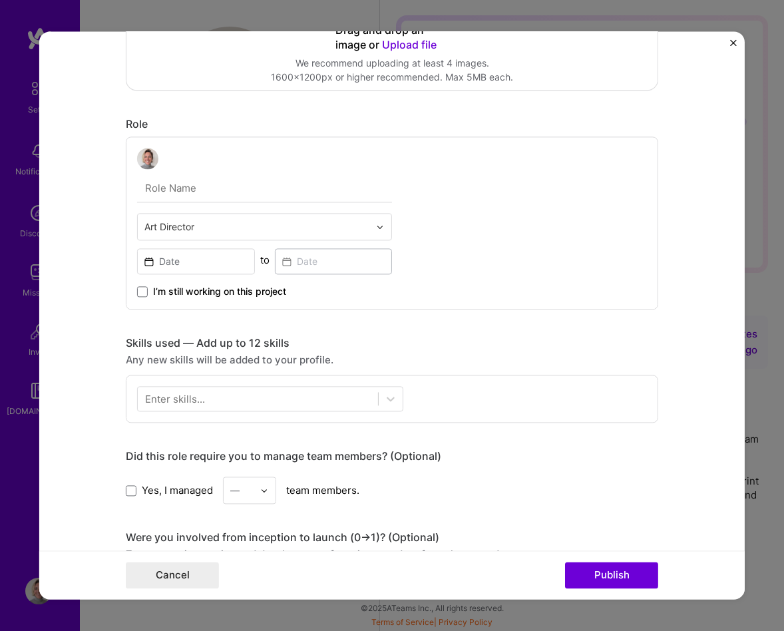
scroll to position [376, 0]
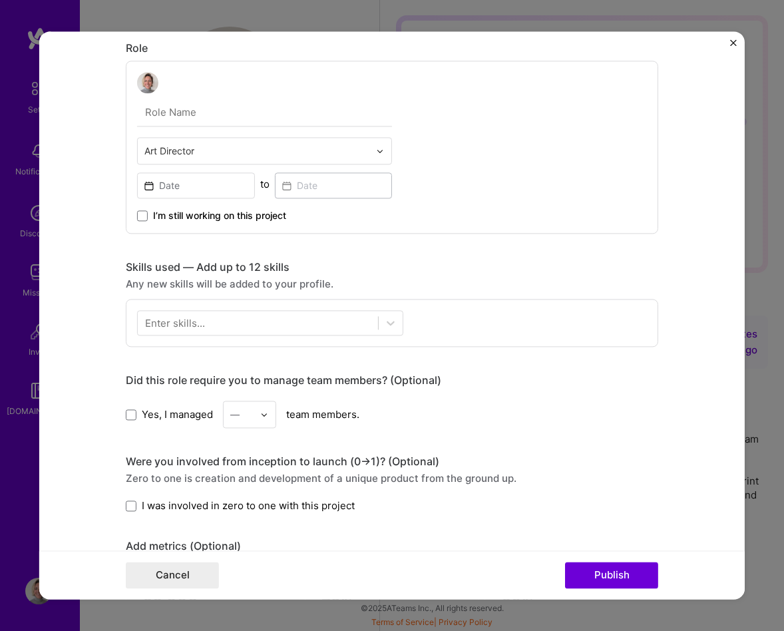
type input "https://www.insidehook.com/"
click at [182, 184] on input at bounding box center [196, 185] width 118 height 26
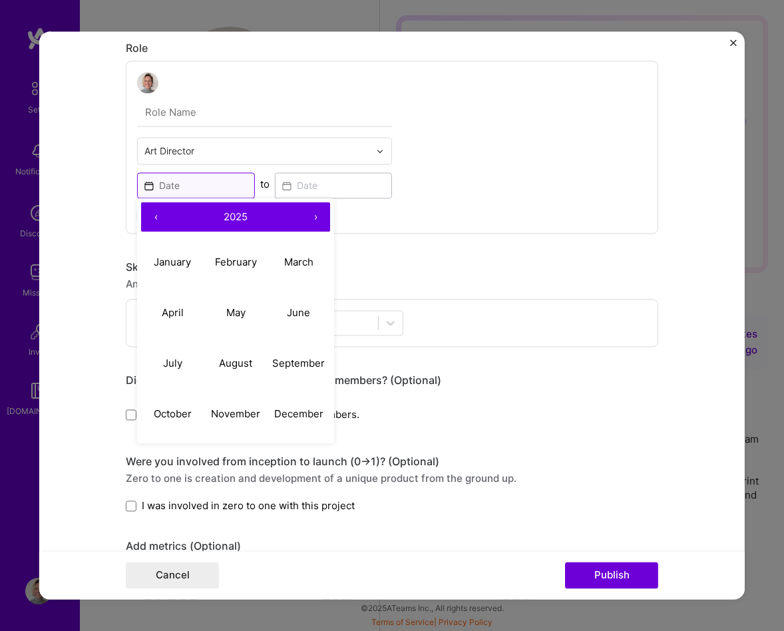
click at [156, 217] on button "‹" at bounding box center [155, 216] width 29 height 29
click at [182, 414] on abbr "October" at bounding box center [173, 413] width 38 height 13
type input "Oct, 2022"
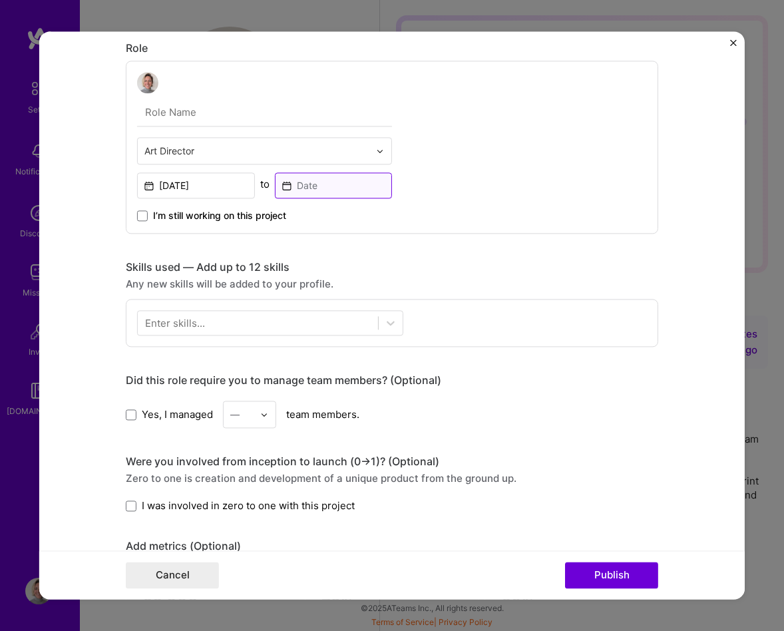
click at [313, 186] on input at bounding box center [334, 185] width 118 height 26
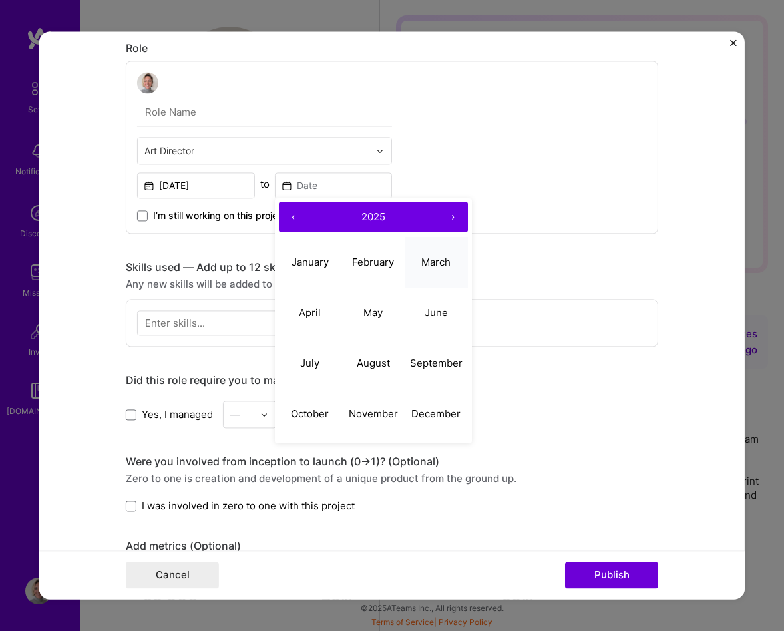
click at [428, 261] on abbr "March" at bounding box center [435, 261] width 29 height 13
type input "Mar, 2025"
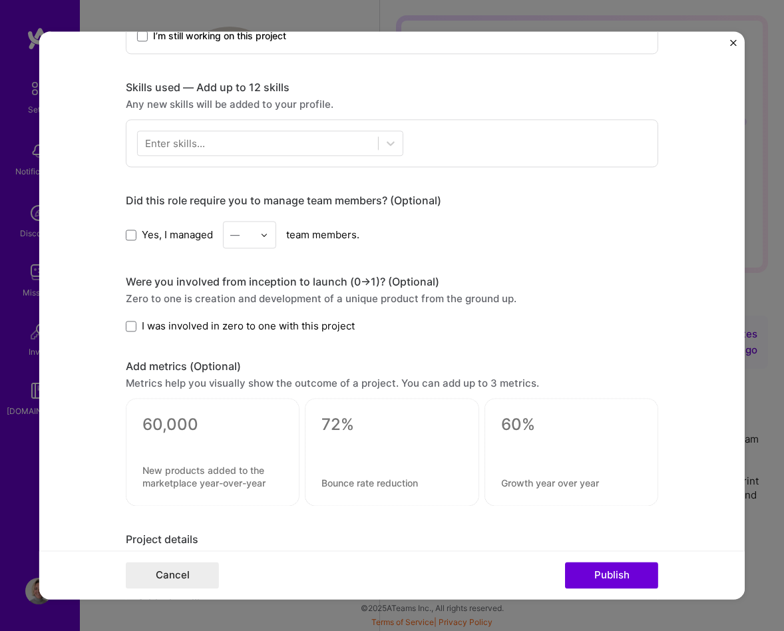
scroll to position [554, 0]
click at [160, 237] on span "Yes, I managed" at bounding box center [177, 236] width 71 height 14
click at [0, 0] on input "Yes, I managed" at bounding box center [0, 0] width 0 height 0
click at [243, 234] on input "text" at bounding box center [241, 236] width 23 height 14
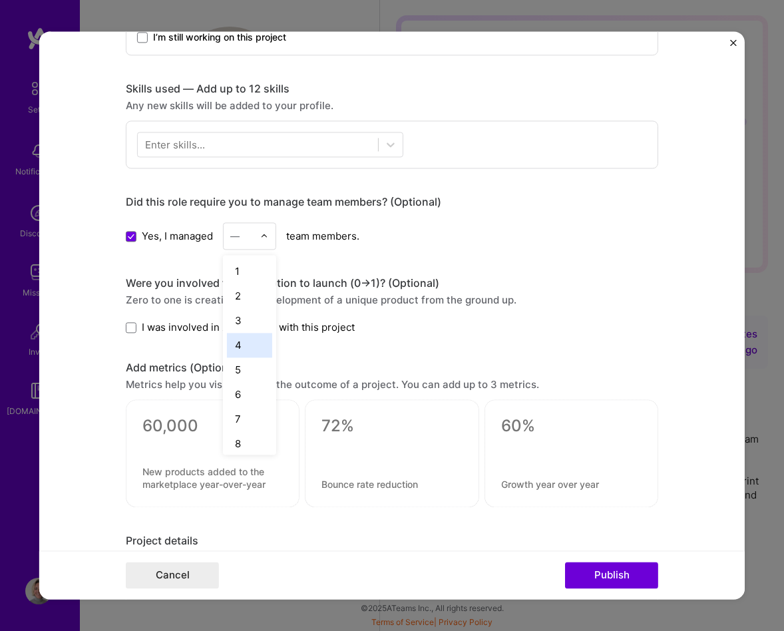
click at [250, 341] on div "4" at bounding box center [249, 345] width 45 height 25
click at [176, 327] on span "I was involved in zero to one with this project" at bounding box center [248, 327] width 213 height 14
click at [0, 0] on input "I was involved in zero to one with this project" at bounding box center [0, 0] width 0 height 0
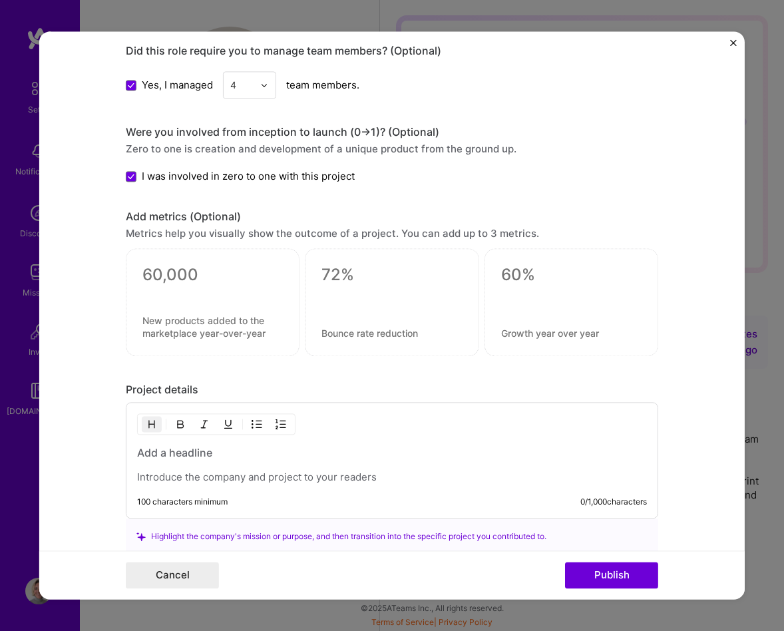
scroll to position [706, 0]
click at [367, 272] on textarea at bounding box center [391, 274] width 140 height 20
type textarea "0"
click at [528, 275] on textarea at bounding box center [571, 274] width 140 height 20
type textarea "150%"
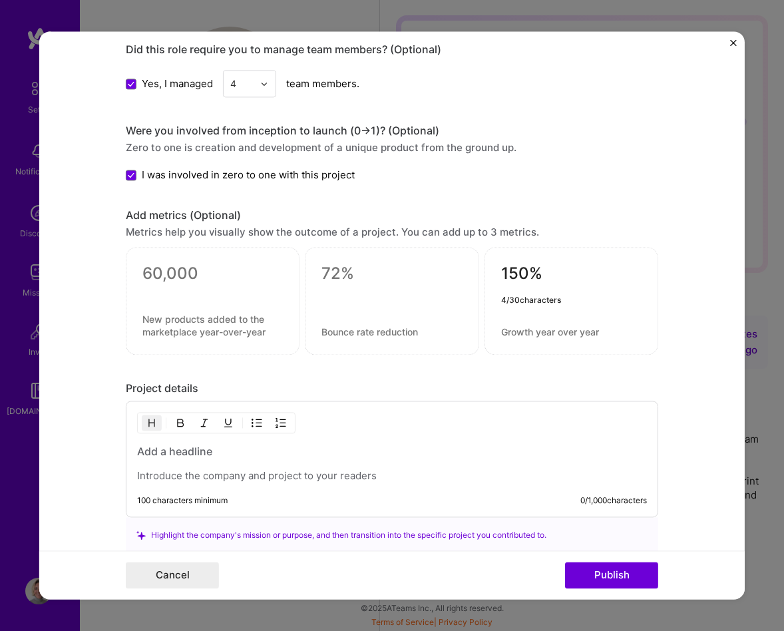
click at [685, 302] on form "Project title Company InsideHook Project industry Industry 1 Project Link (Opti…" at bounding box center [391, 314] width 705 height 567
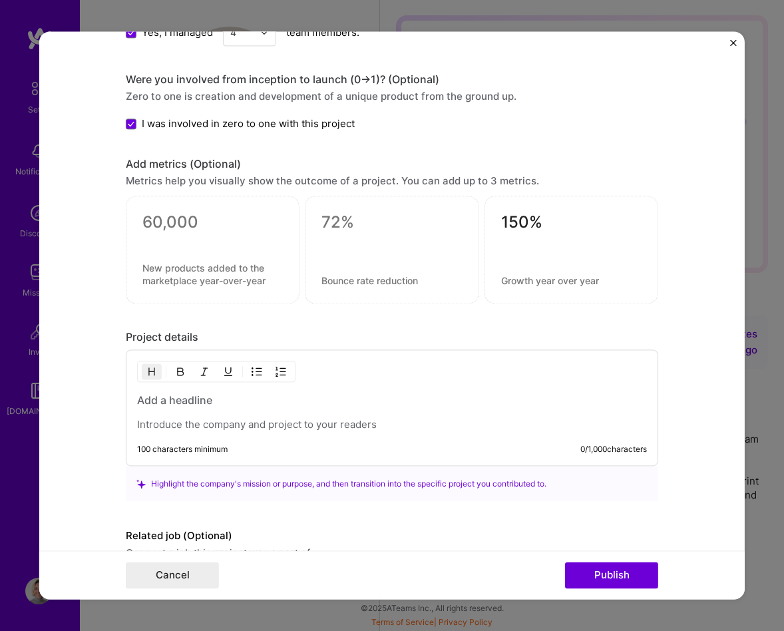
scroll to position [791, 0]
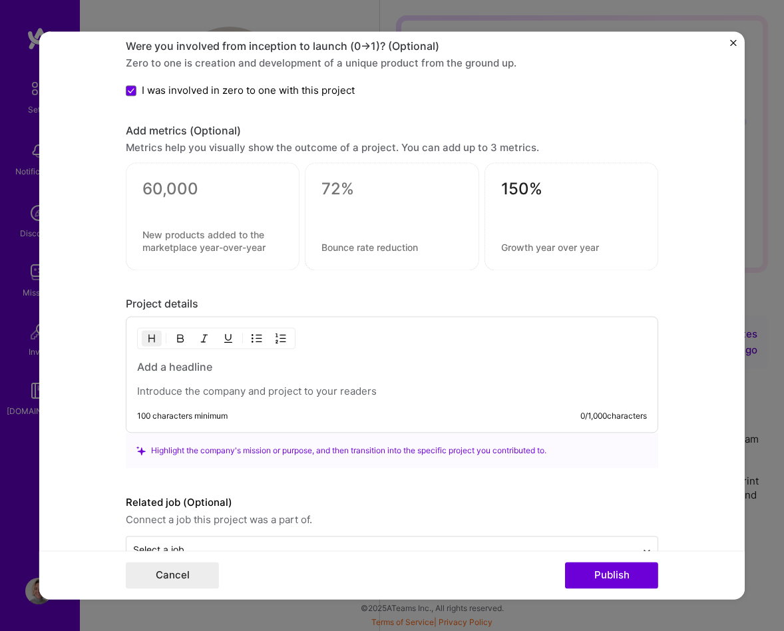
click at [365, 387] on p at bounding box center [392, 391] width 510 height 13
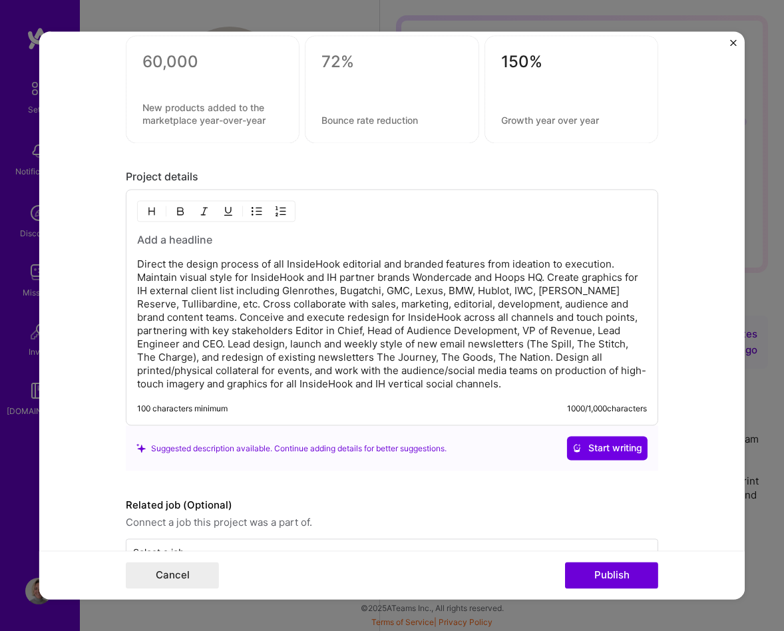
scroll to position [959, 0]
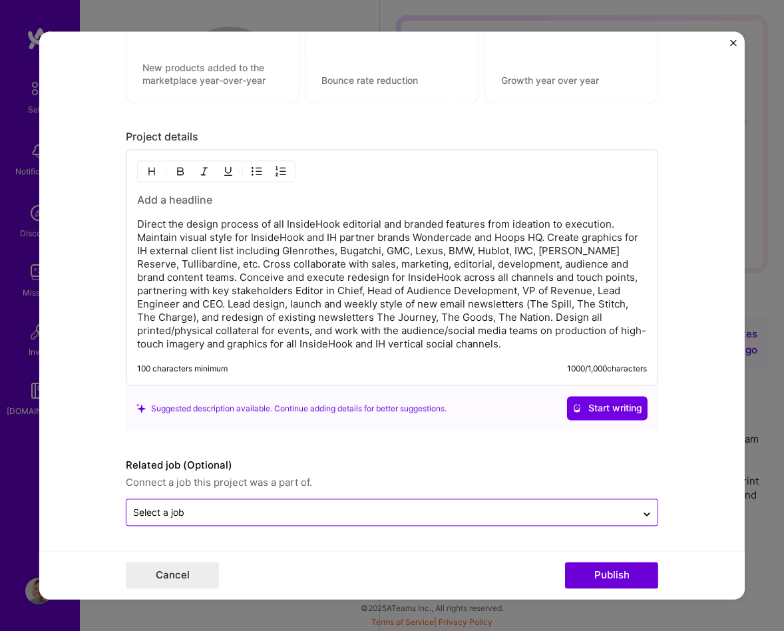
click at [293, 511] on input "text" at bounding box center [381, 513] width 496 height 14
click at [80, 486] on form "Project title Company InsideHook Project industry Industry 1 Project Link (Opti…" at bounding box center [391, 314] width 705 height 567
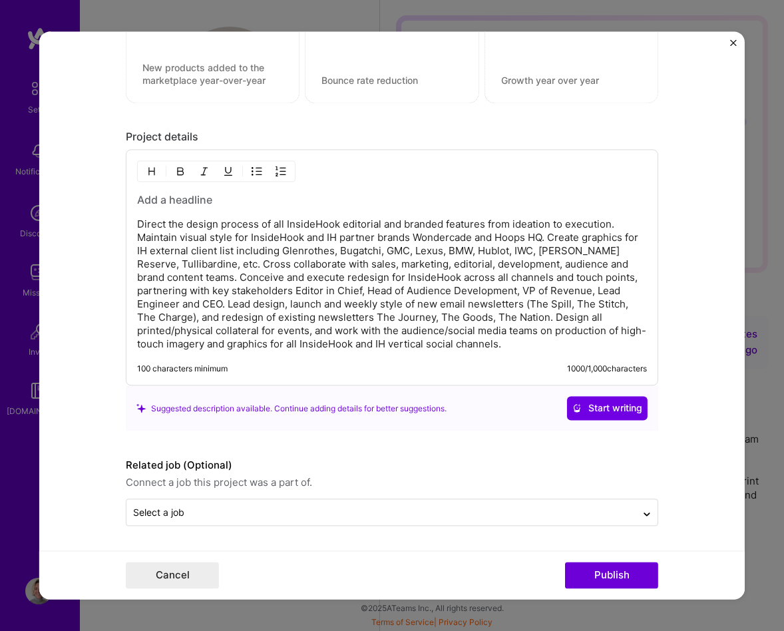
click at [201, 211] on div "Direct the design process of all InsideHook editorial and branded features from…" at bounding box center [392, 272] width 510 height 158
click at [195, 194] on h3 at bounding box center [392, 200] width 510 height 15
click at [345, 281] on p "Direct the design process of all InsideHook editorial and branded features from…" at bounding box center [392, 284] width 510 height 133
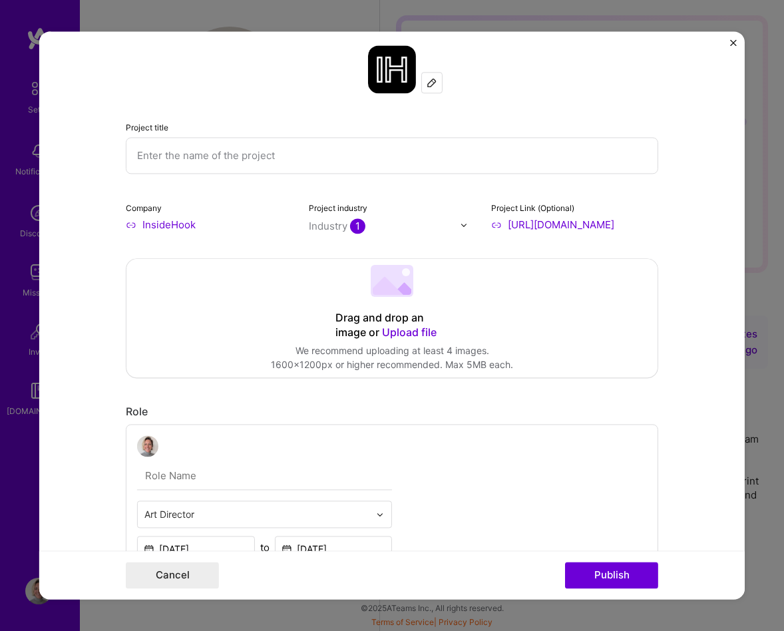
scroll to position [0, 0]
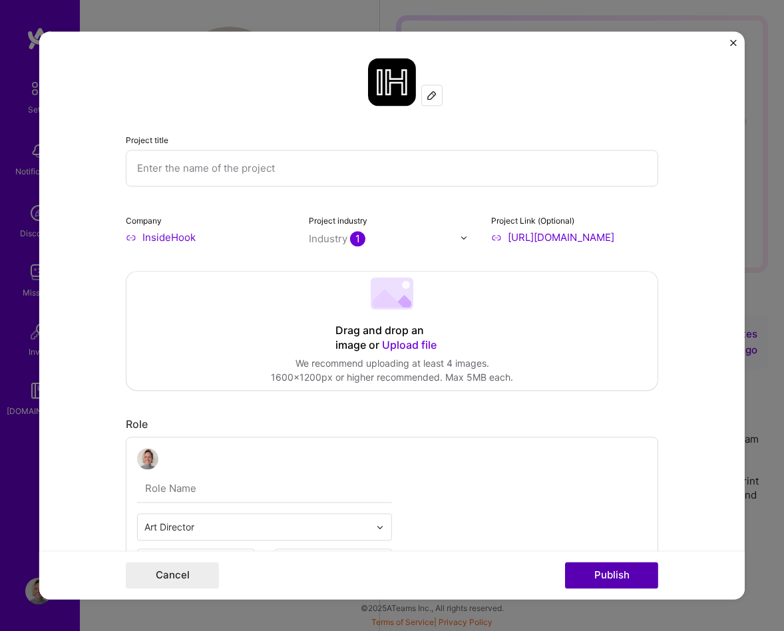
click at [597, 573] on button "Publish" at bounding box center [611, 575] width 93 height 27
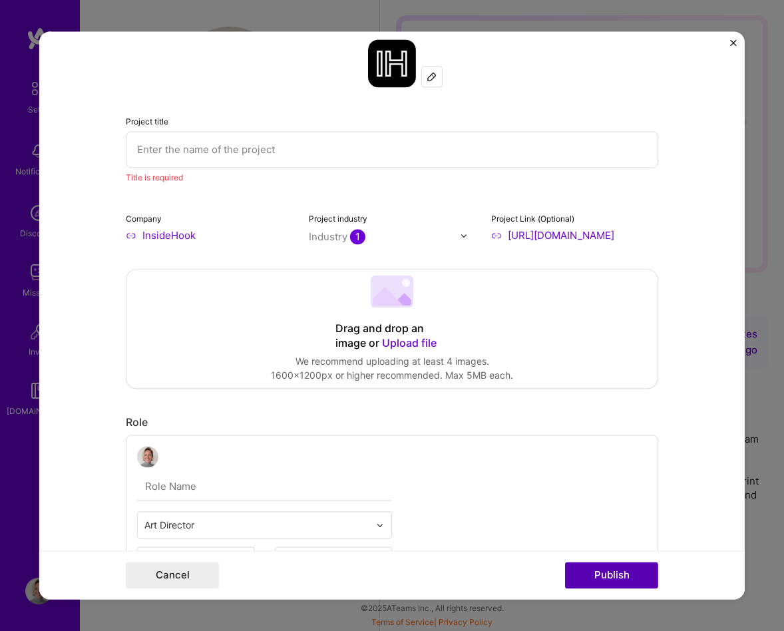
scroll to position [27, 0]
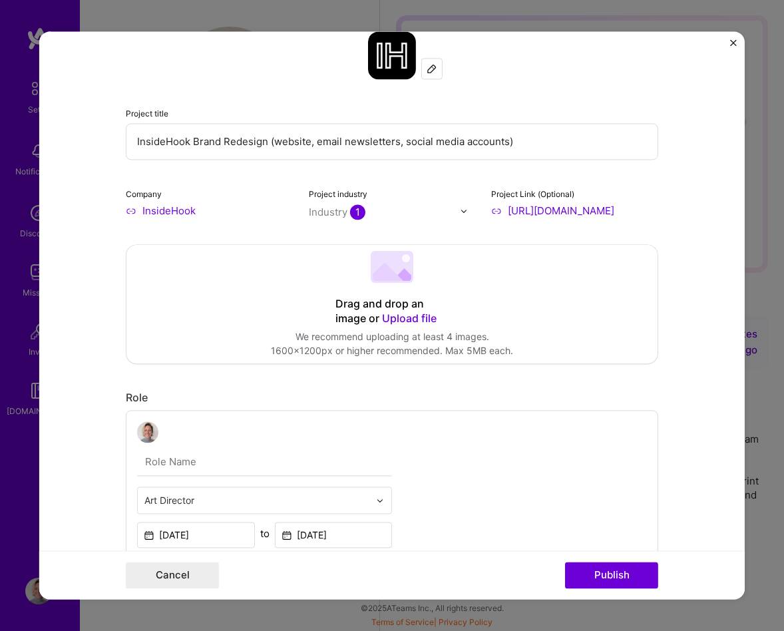
click at [271, 144] on input "InsideHook Brand Redesign (website, email newsletters, social media accounts)" at bounding box center [392, 141] width 532 height 37
type input "InsideHook Brand Redesign (brand identity, website, email newsletters, social m…"
click at [615, 577] on button "Publish" at bounding box center [611, 575] width 93 height 27
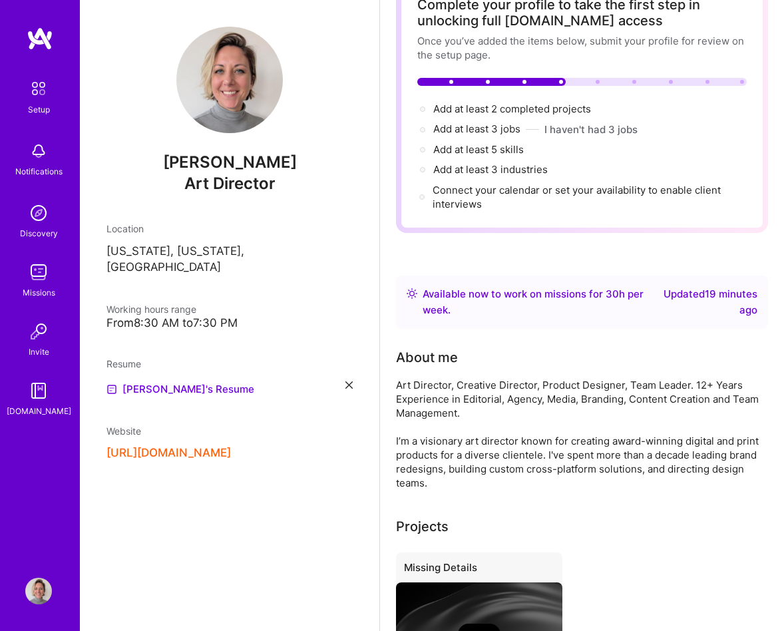
scroll to position [0, 0]
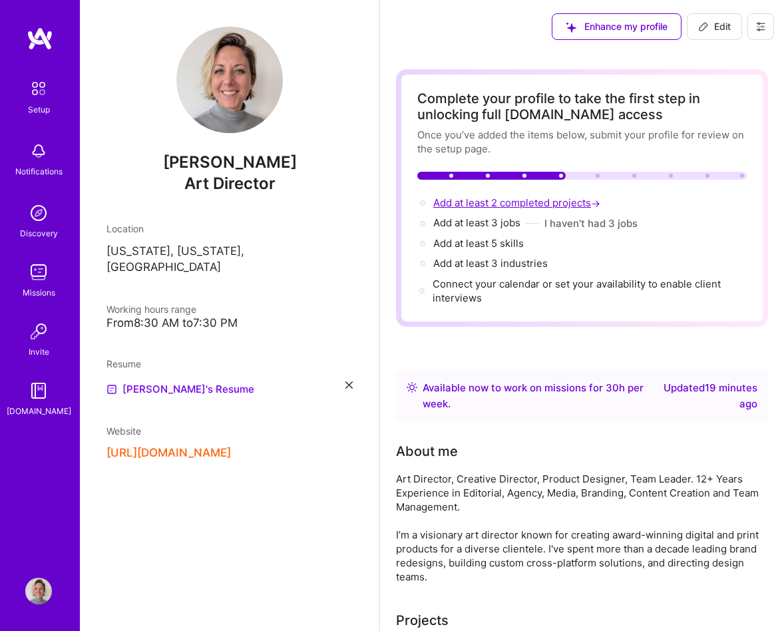
click at [530, 199] on span "Add at least 2 completed projects →" at bounding box center [518, 202] width 170 height 13
select select "US"
select select "Right Now"
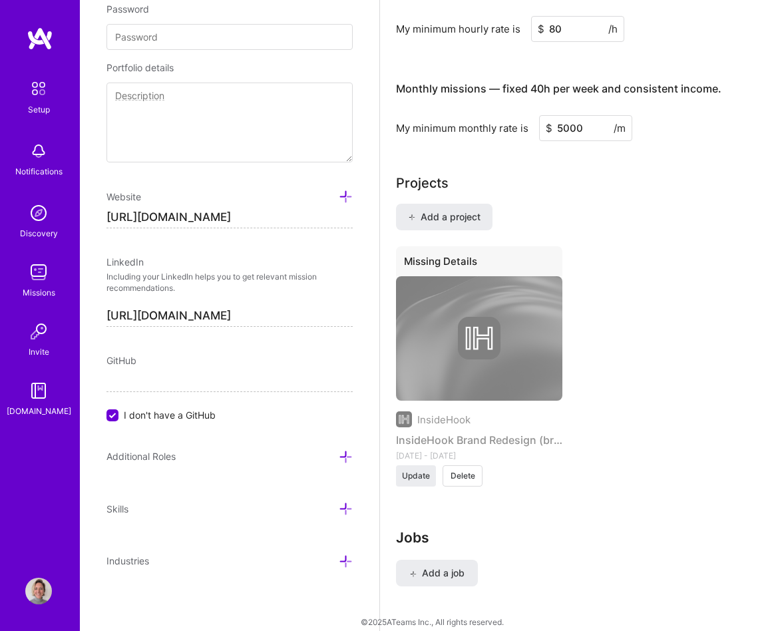
scroll to position [998, 0]
